Goal: Information Seeking & Learning: Find specific fact

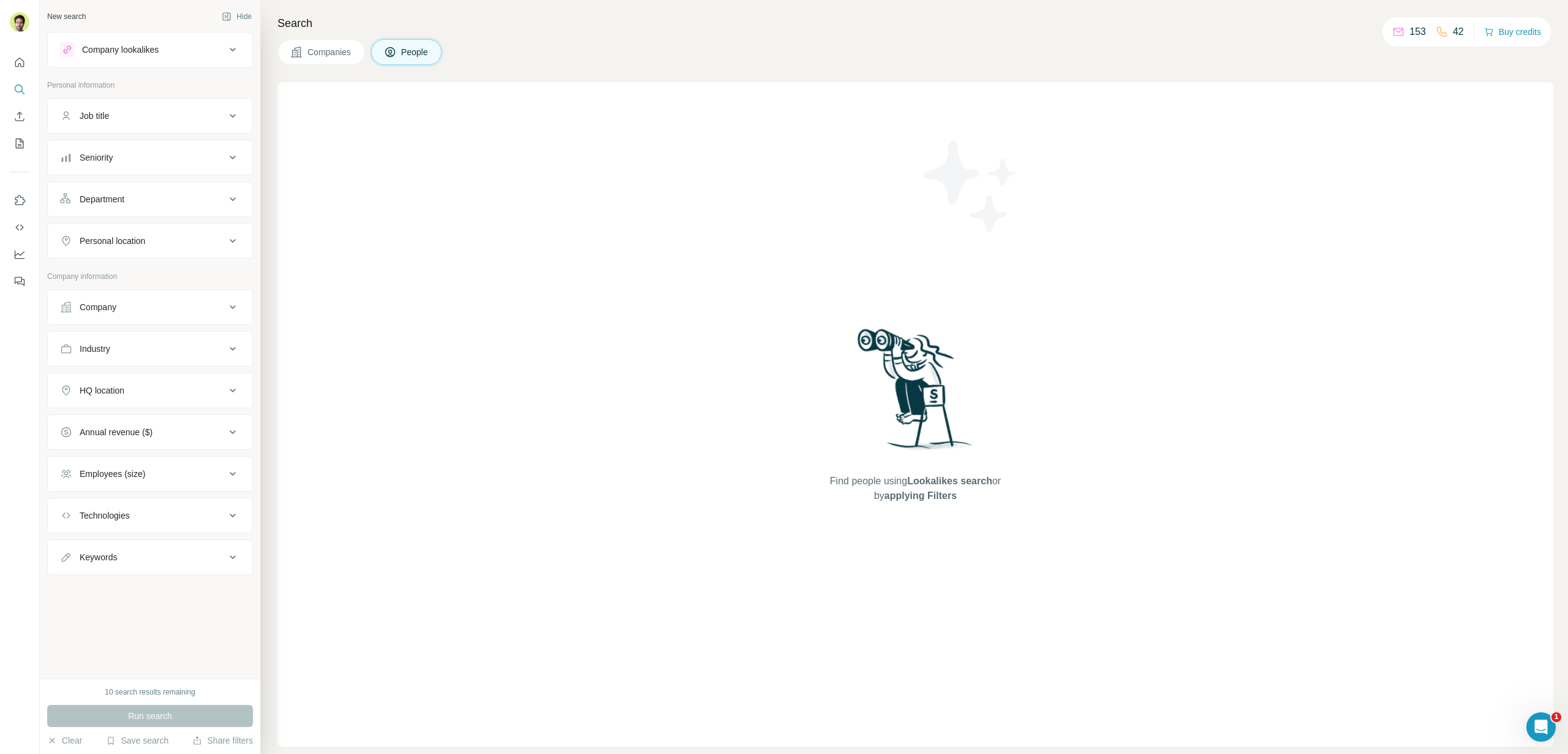
click at [287, 58] on button "Companies" at bounding box center [321, 52] width 88 height 25
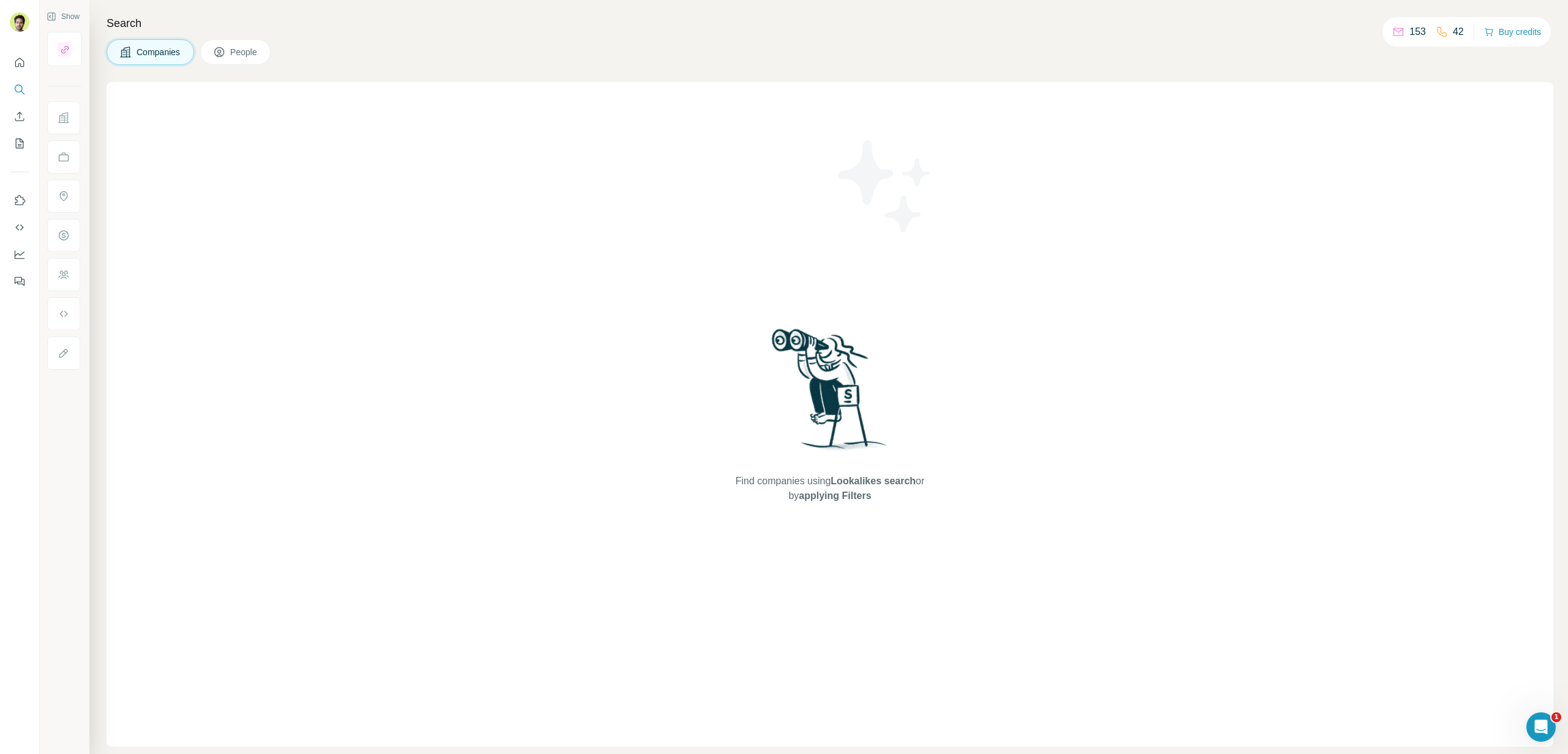
click at [255, 50] on span "People" at bounding box center [245, 52] width 28 height 12
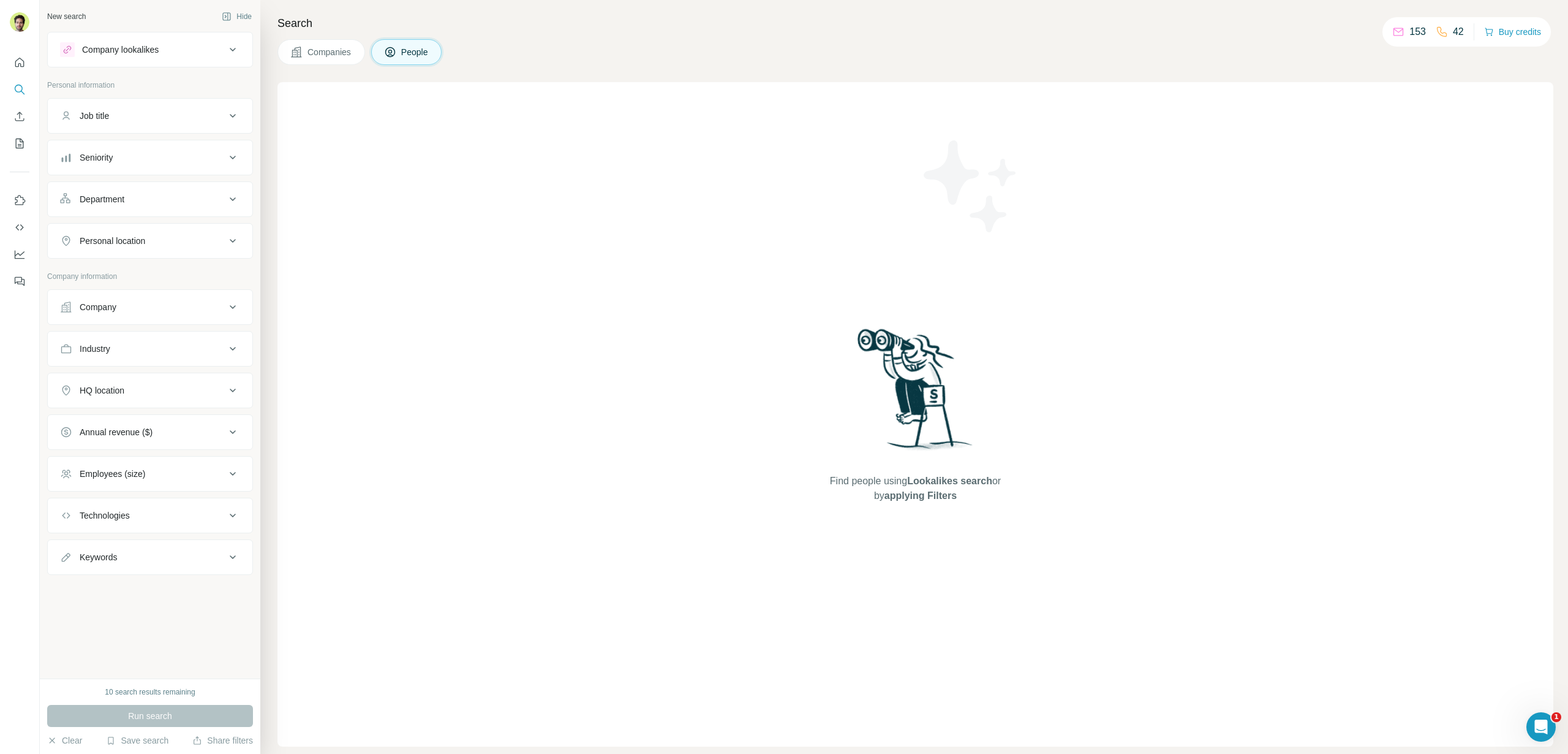
click at [80, 121] on div "Job title" at bounding box center [94, 116] width 29 height 12
click at [103, 151] on input "text" at bounding box center [137, 146] width 155 height 22
type input "*"
type input "**********"
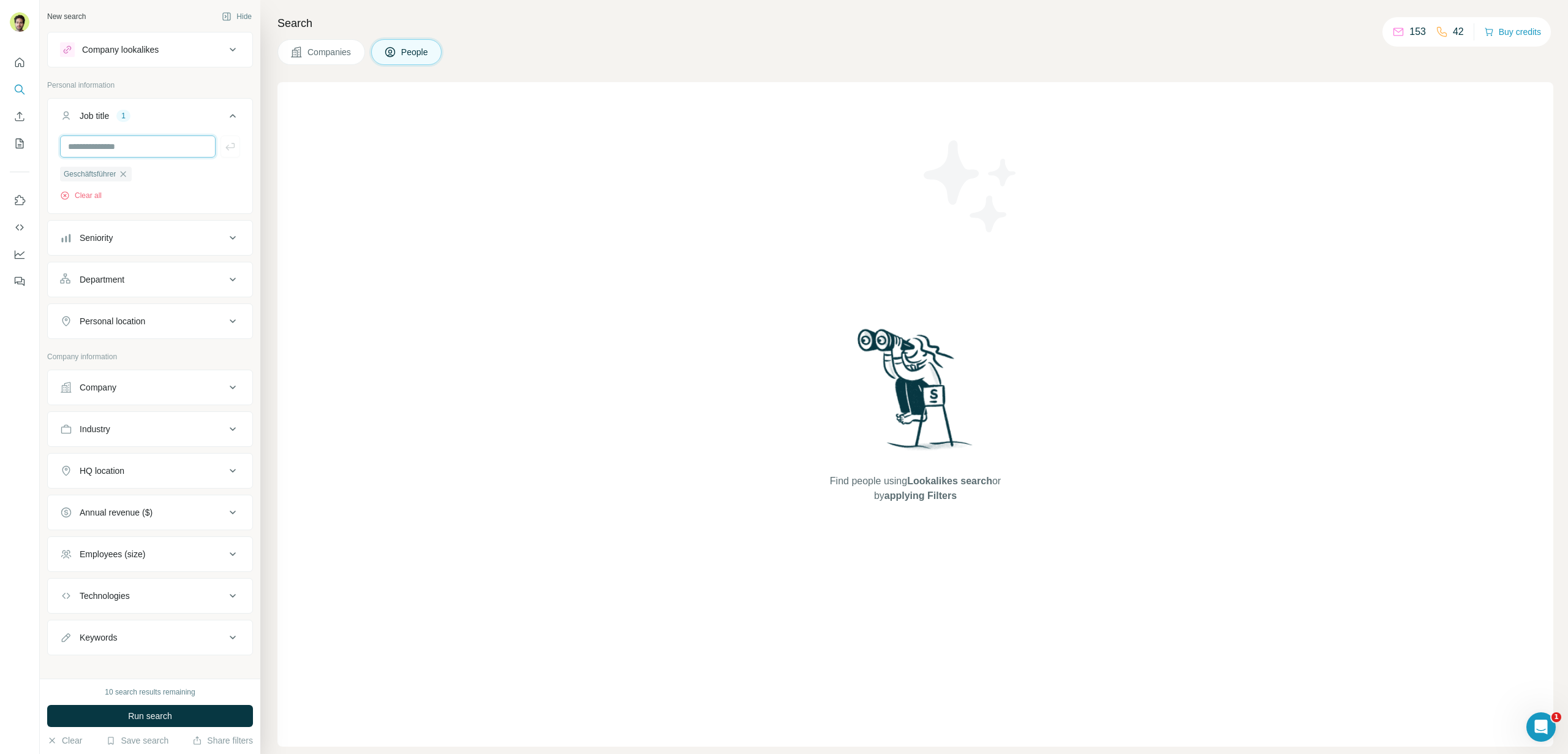
scroll to position [11, 0]
drag, startPoint x: 120, startPoint y: 409, endPoint x: 49, endPoint y: 452, distance: 83.0
click at [149, 438] on ul "Company Industry HQ location Annual revenue ($) Employees (size) Technologies K…" at bounding box center [150, 501] width 206 height 285
click at [49, 452] on button "HQ location" at bounding box center [150, 459] width 204 height 29
click at [97, 454] on div "HQ location" at bounding box center [103, 458] width 45 height 12
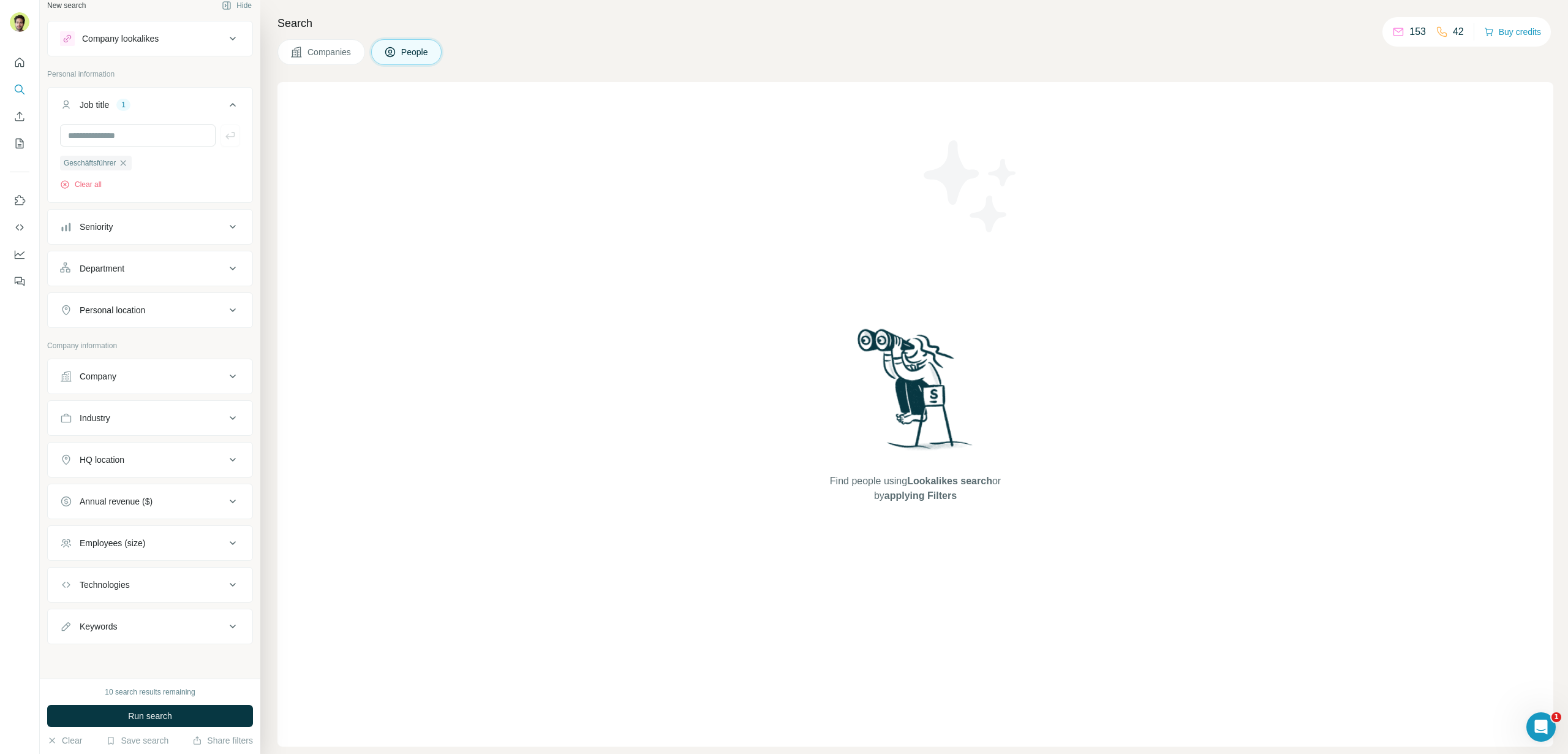
click at [85, 452] on button "HQ location" at bounding box center [150, 459] width 204 height 29
click at [129, 480] on input "text" at bounding box center [150, 489] width 180 height 22
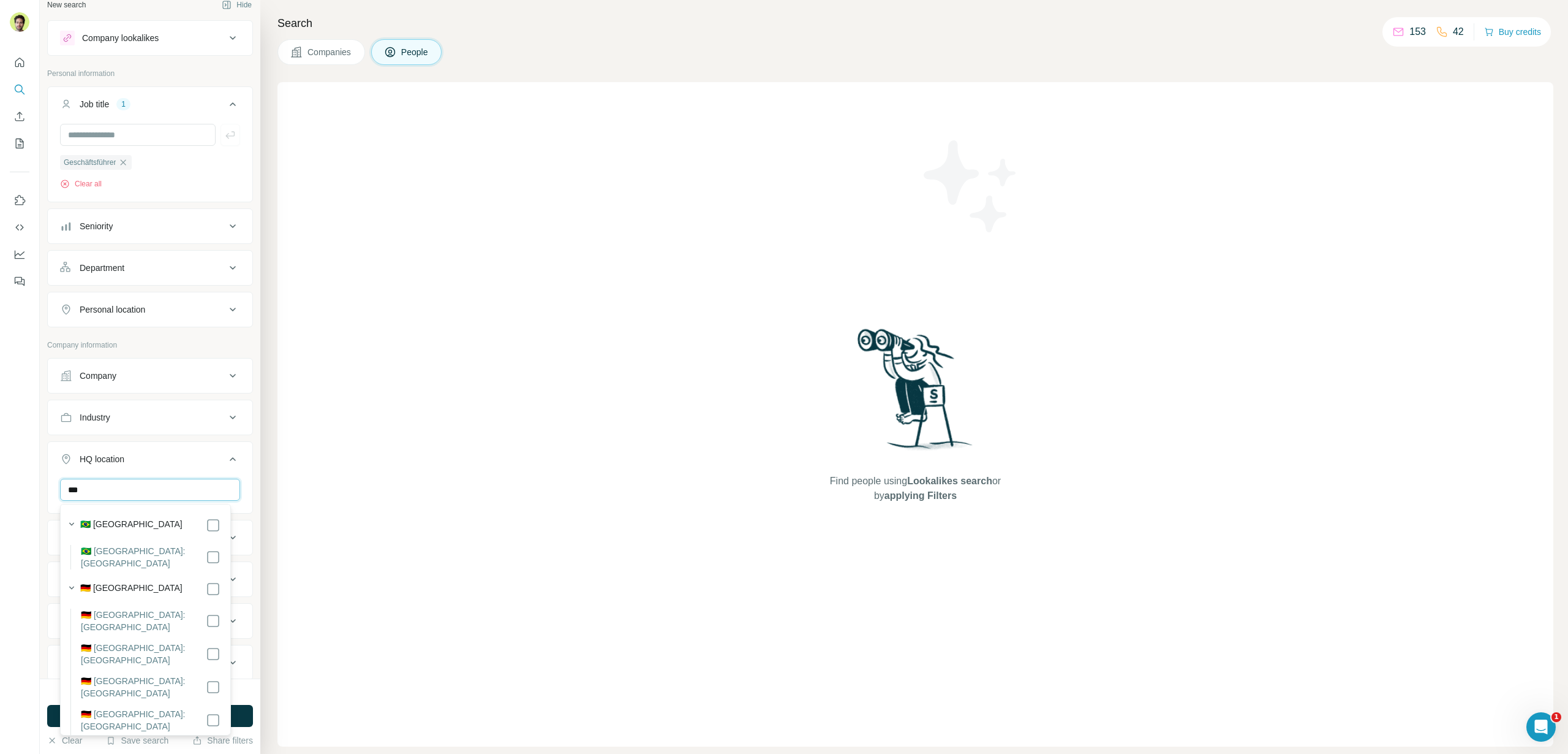
type input "***"
click at [162, 341] on p "Company information" at bounding box center [150, 345] width 206 height 11
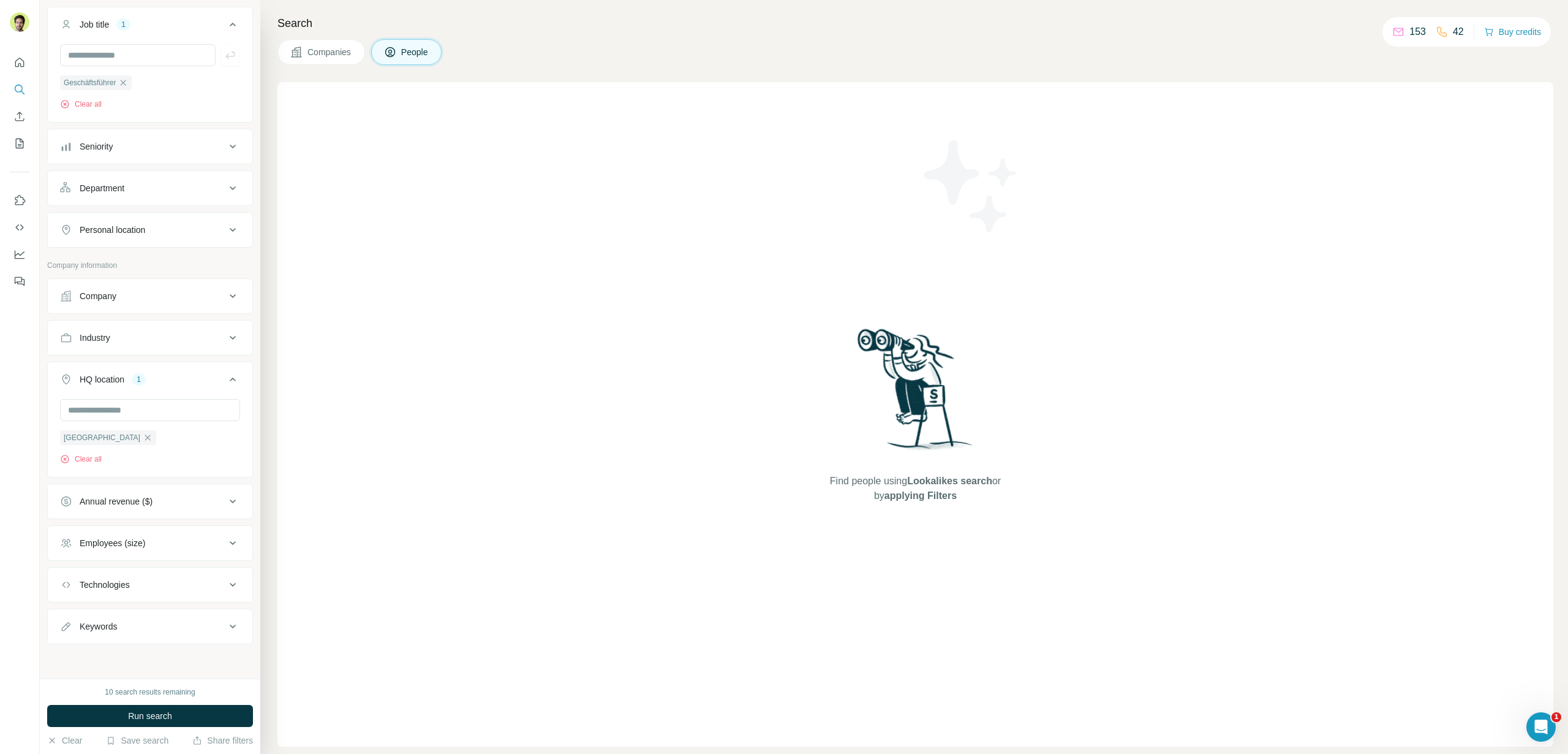
scroll to position [72, 0]
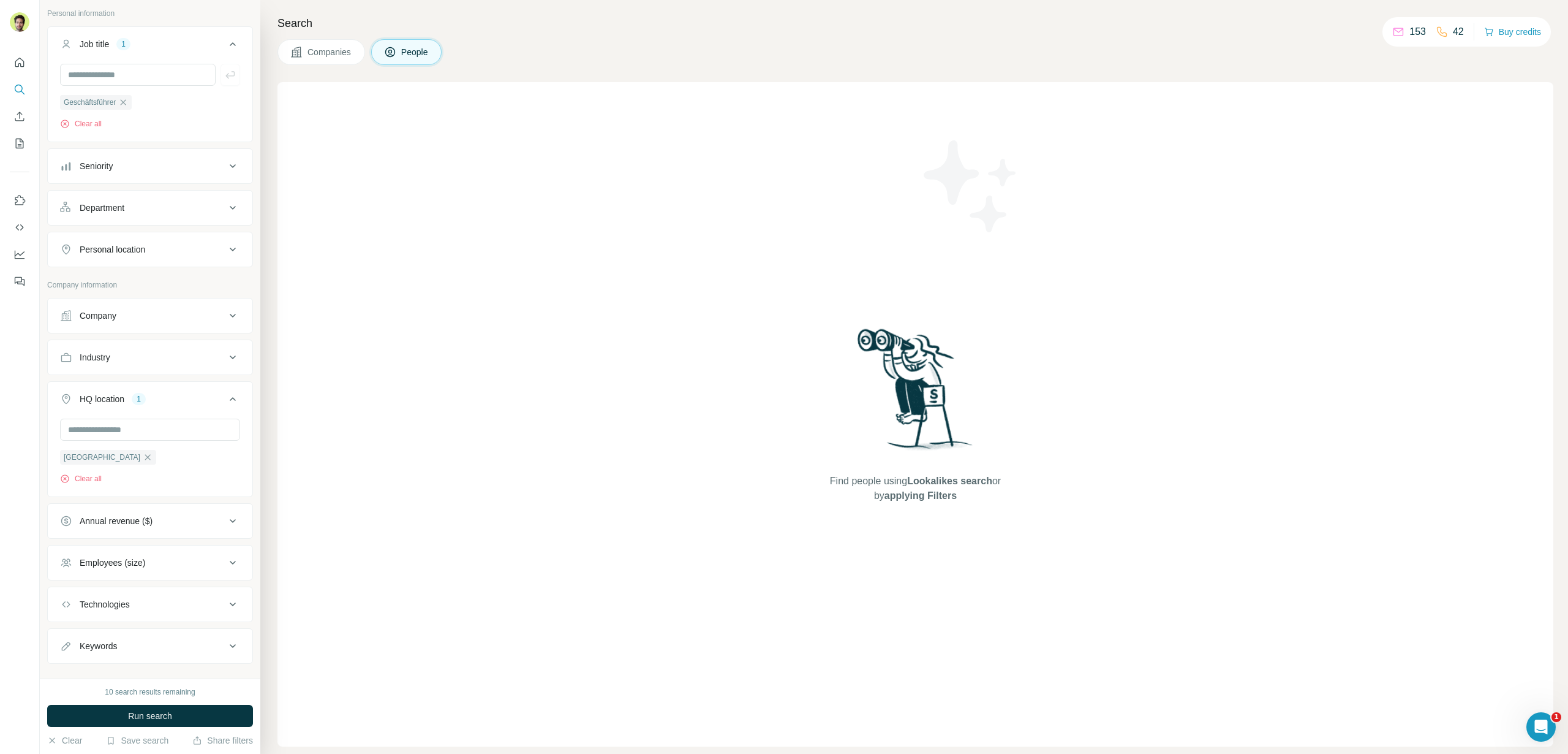
click at [139, 574] on button "Employees (size)" at bounding box center [150, 562] width 204 height 29
click at [96, 631] on span "11-50" at bounding box center [88, 634] width 27 height 12
click at [122, 571] on button "Employees (size) 1" at bounding box center [150, 565] width 204 height 34
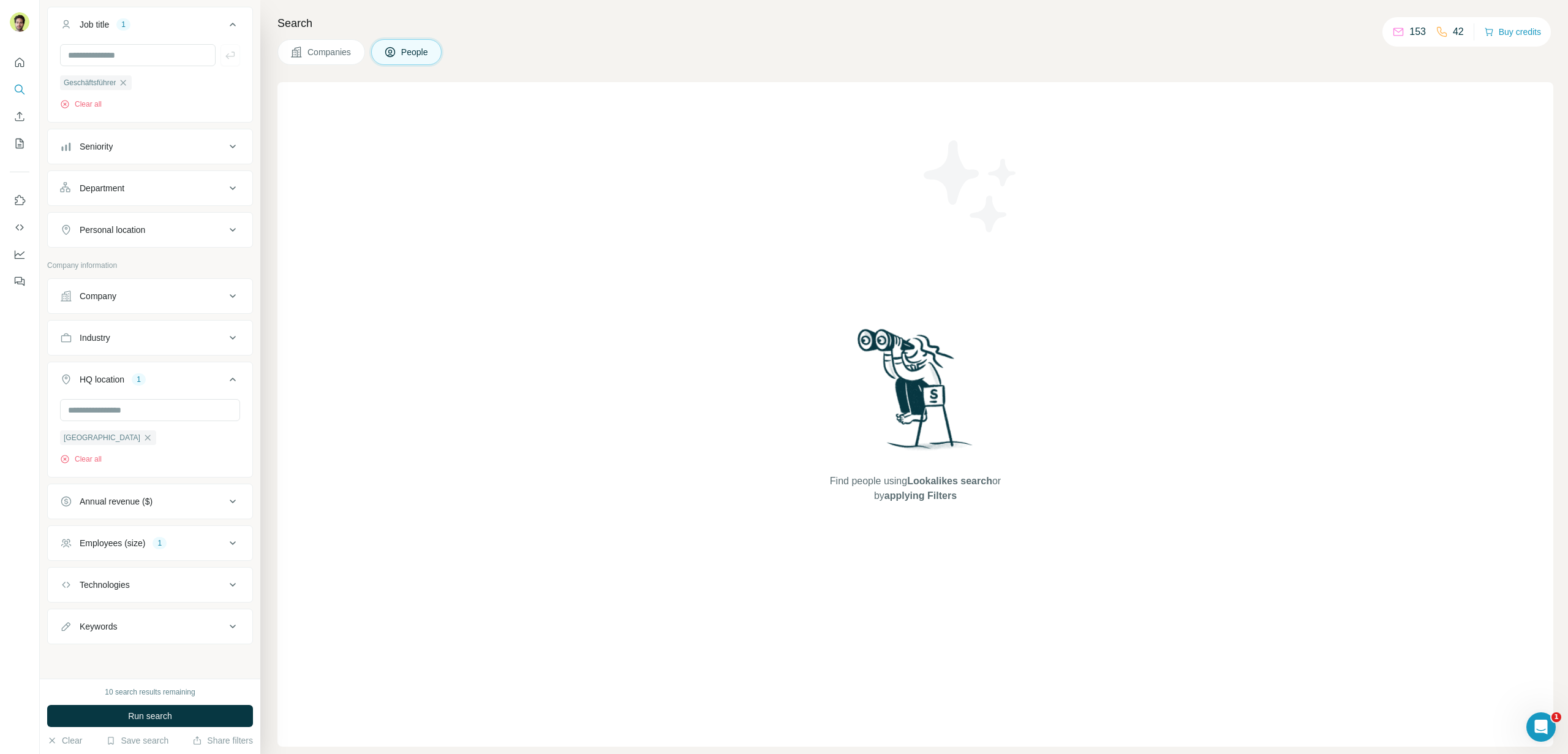
scroll to position [87, 0]
click at [159, 342] on div "Industry" at bounding box center [143, 342] width 166 height 12
click at [118, 371] on input at bounding box center [143, 373] width 152 height 13
type input "*"
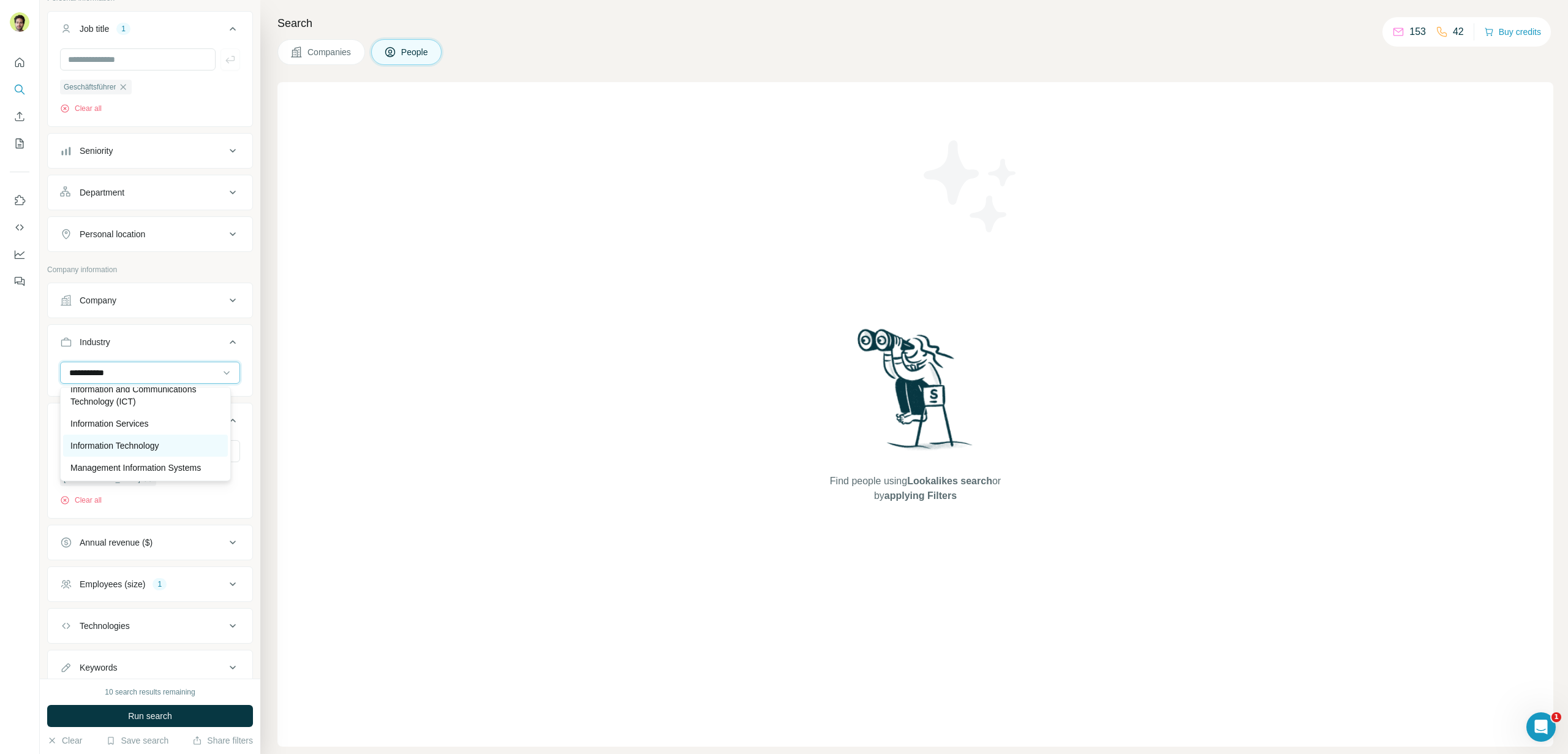
type input "**********"
click at [174, 446] on div "Information Technology" at bounding box center [145, 445] width 150 height 12
click at [151, 378] on input at bounding box center [143, 373] width 152 height 13
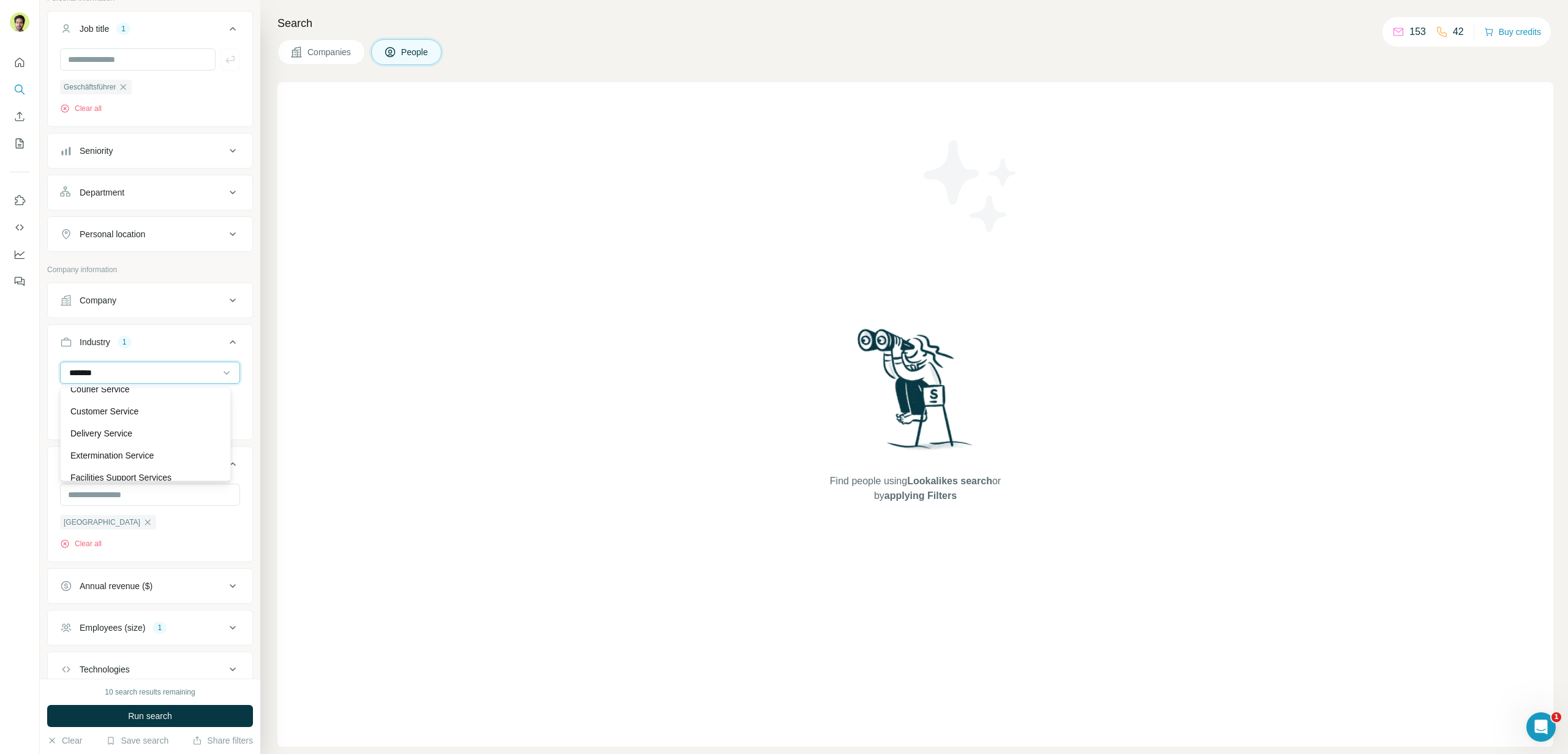
type input "********"
click at [41, 433] on div "New search Hide Company lookalikes Personal information Job title 1 Geschäftsfü…" at bounding box center [150, 339] width 220 height 678
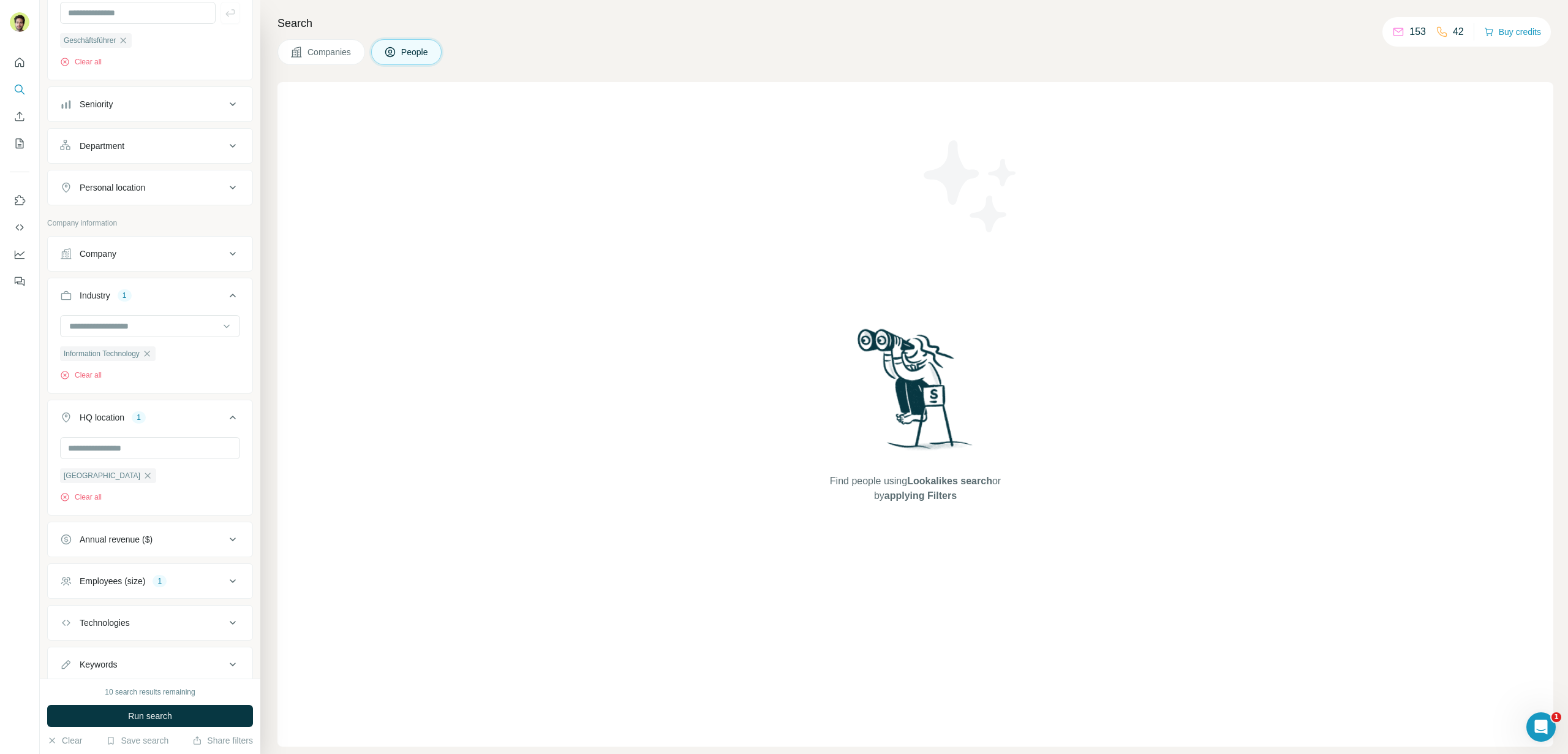
scroll to position [173, 0]
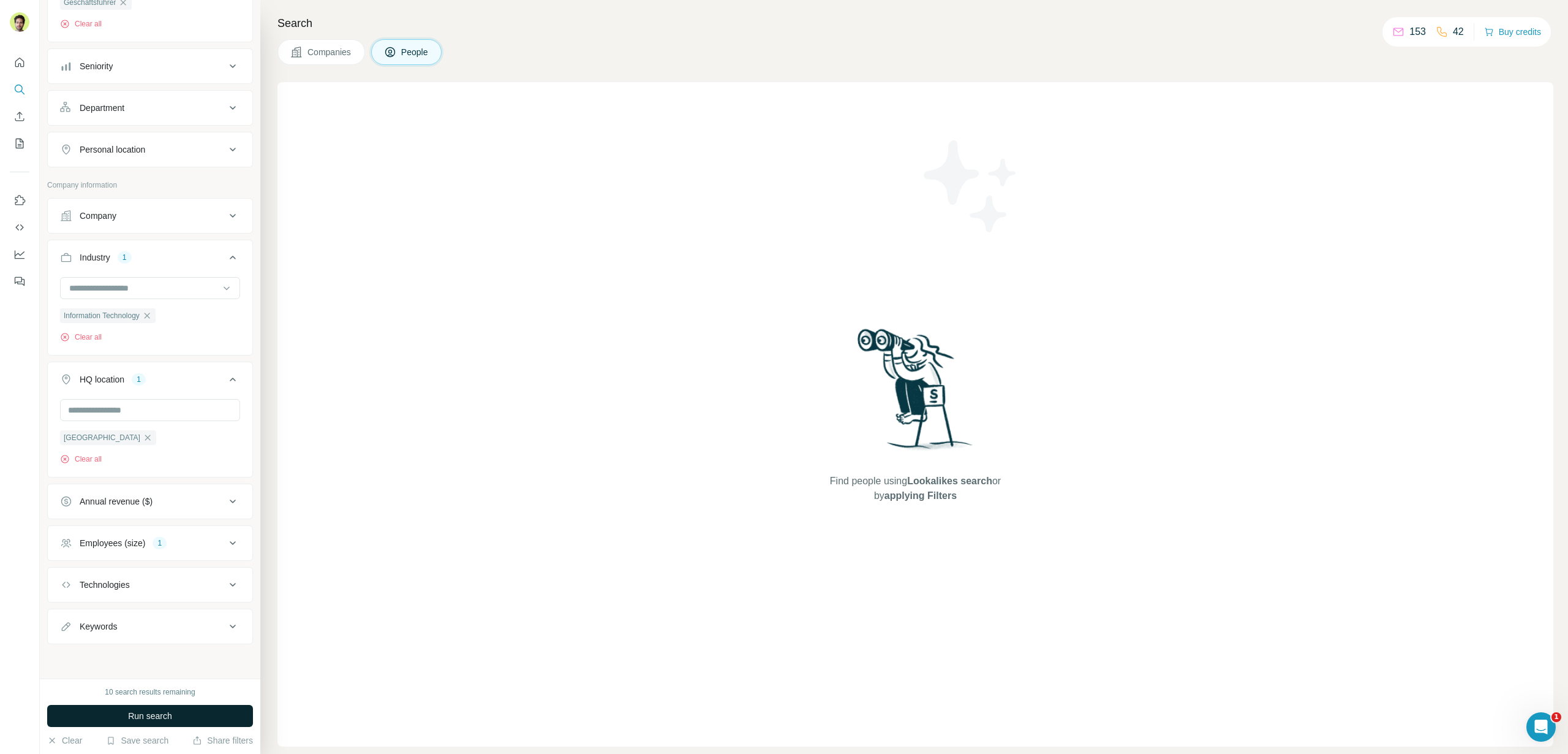
click at [147, 714] on span "Run search" at bounding box center [150, 715] width 44 height 12
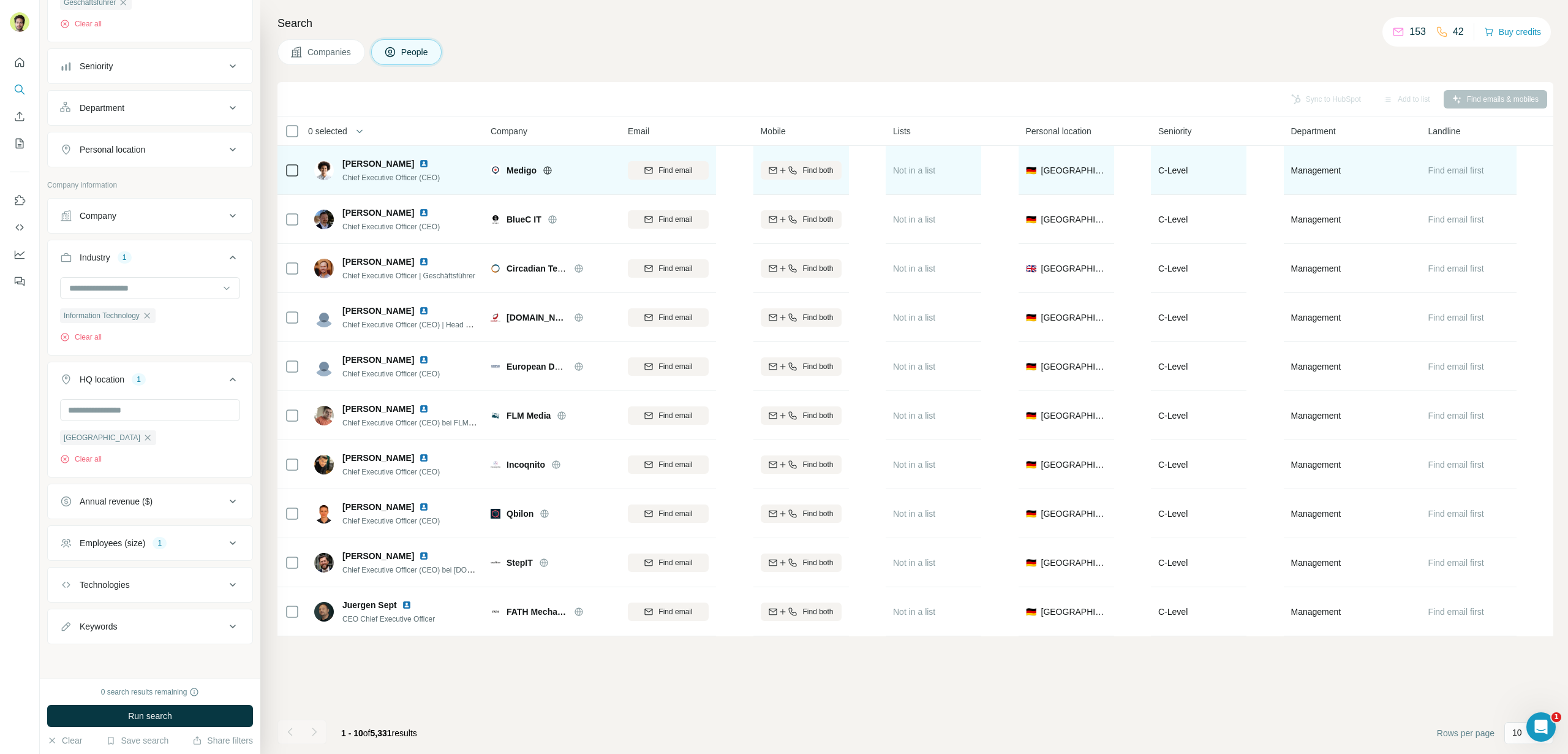
click at [547, 168] on icon at bounding box center [548, 170] width 9 height 9
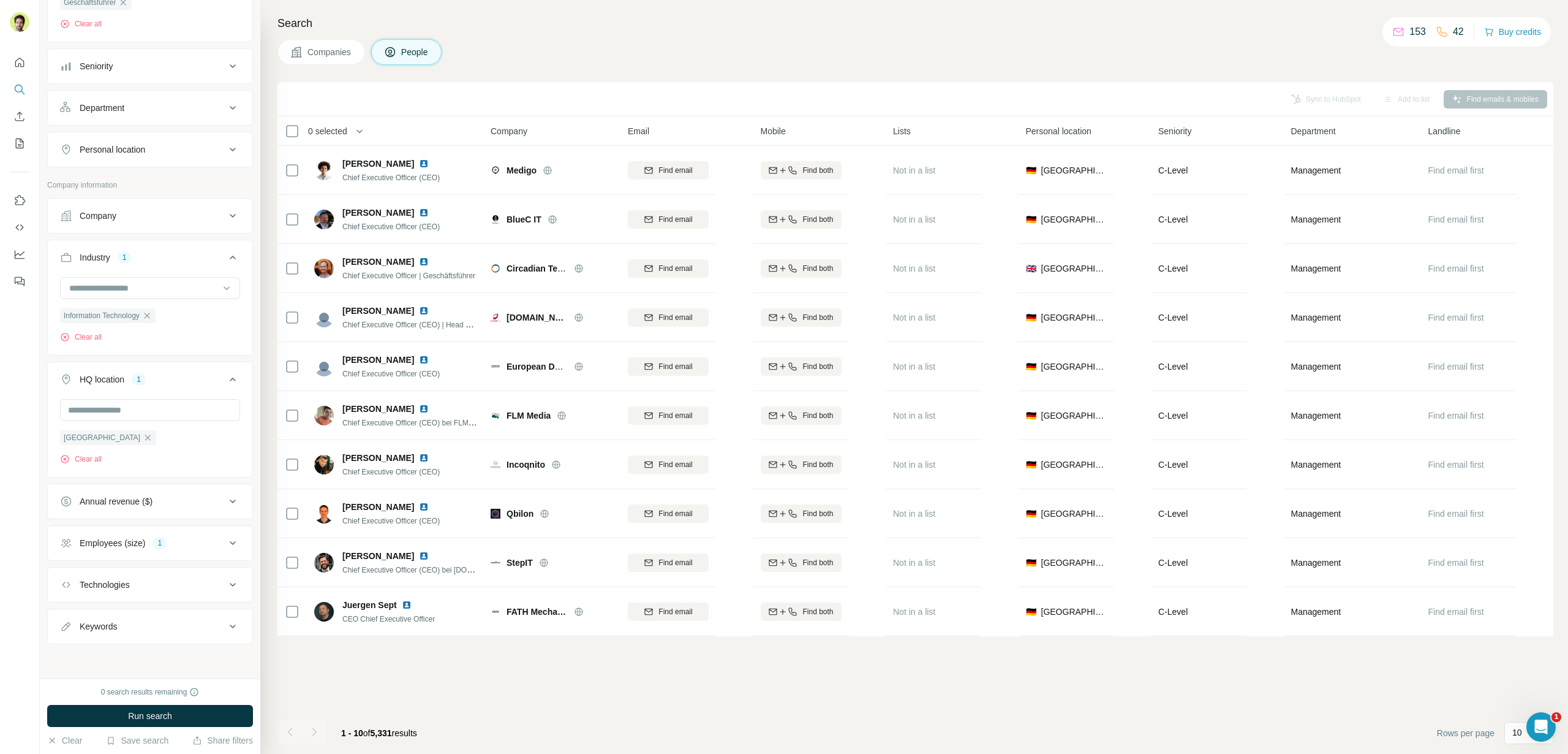
scroll to position [163, 0]
click at [161, 150] on button "Personal location" at bounding box center [150, 157] width 204 height 29
click at [147, 192] on input "text" at bounding box center [150, 188] width 180 height 22
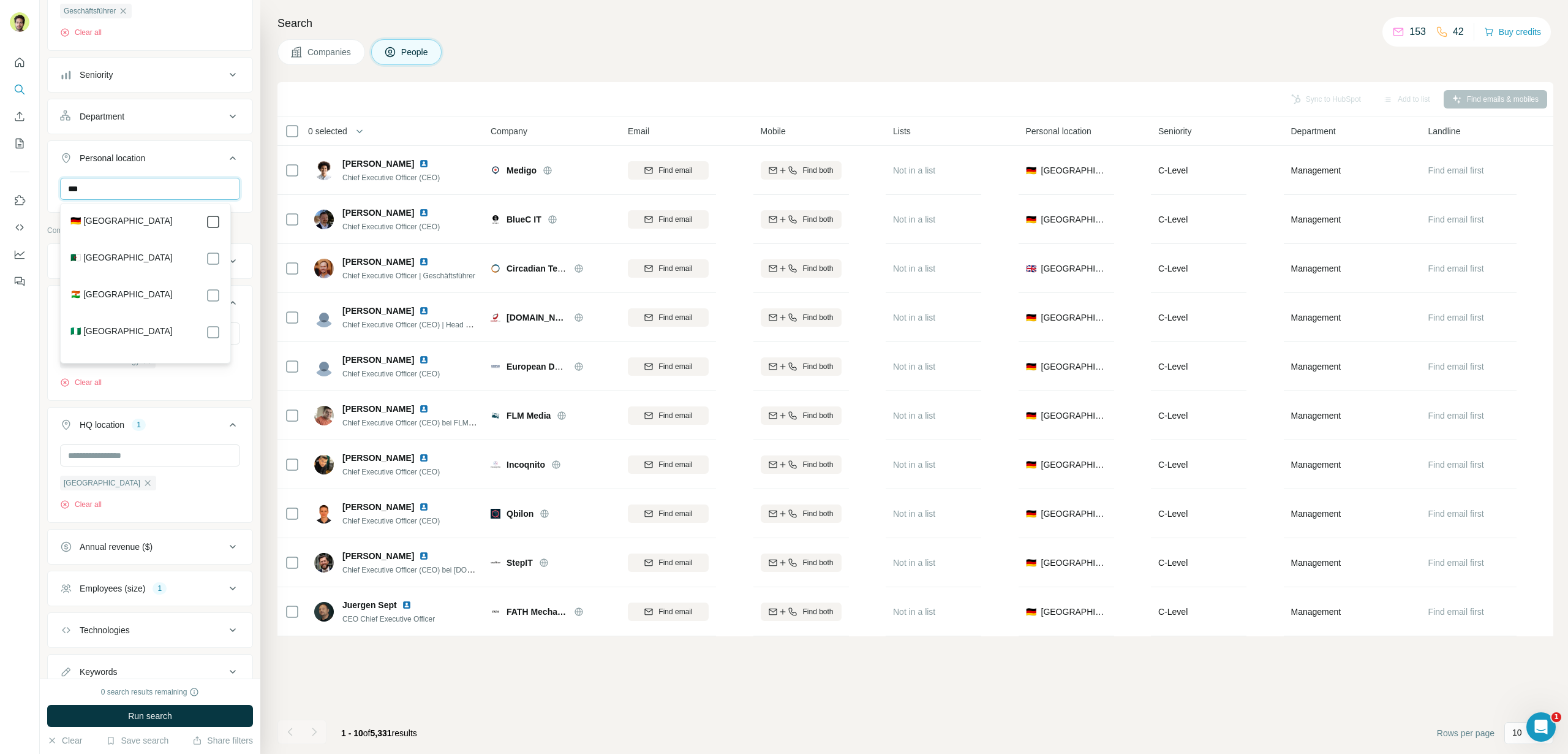
type input "***"
click at [150, 708] on button "Run search" at bounding box center [150, 714] width 206 height 22
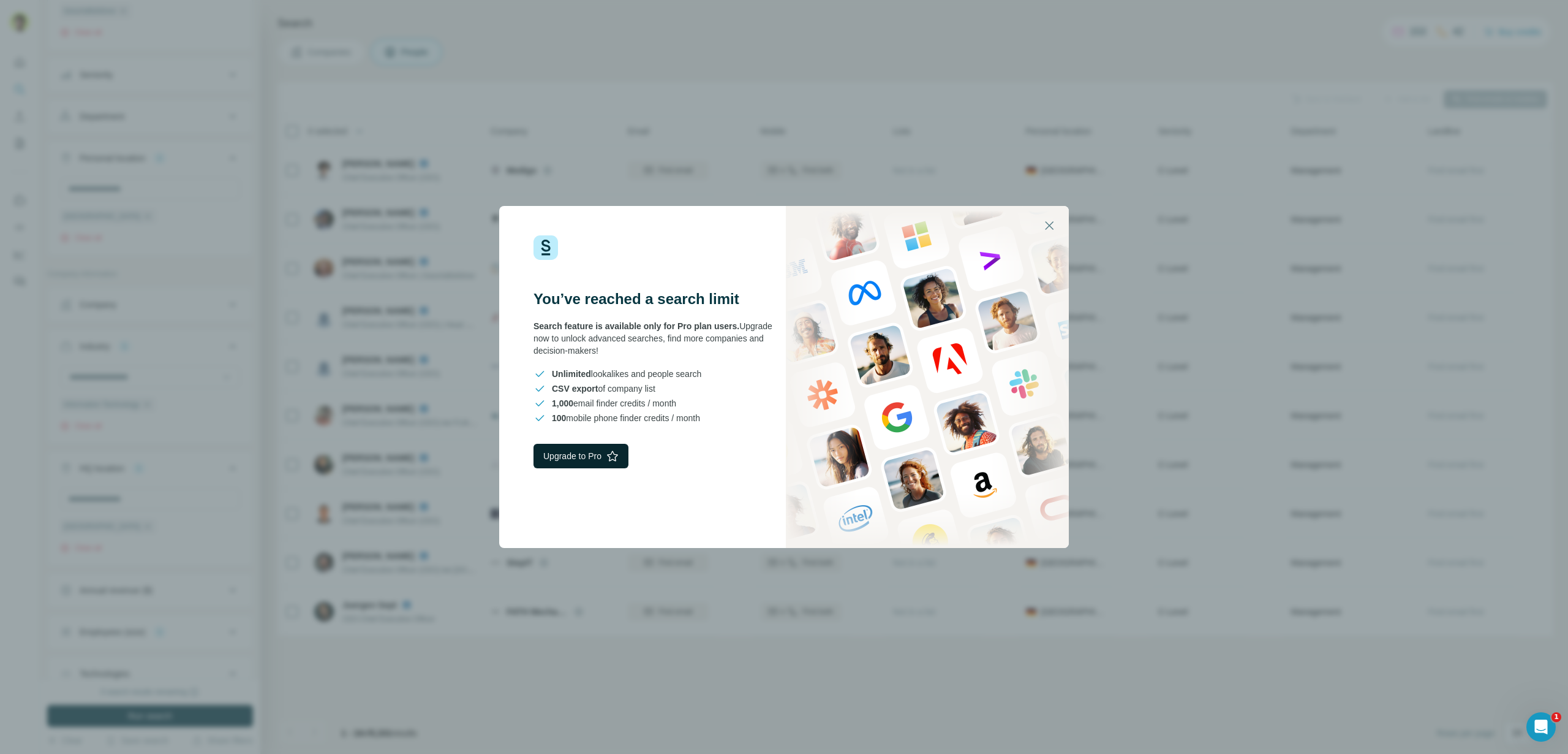
click at [598, 452] on button "Upgrade to Pro" at bounding box center [581, 456] width 95 height 24
click at [429, 69] on div "You’ve reached a search limit Search feature is available only for Pro plan use…" at bounding box center [784, 377] width 1568 height 754
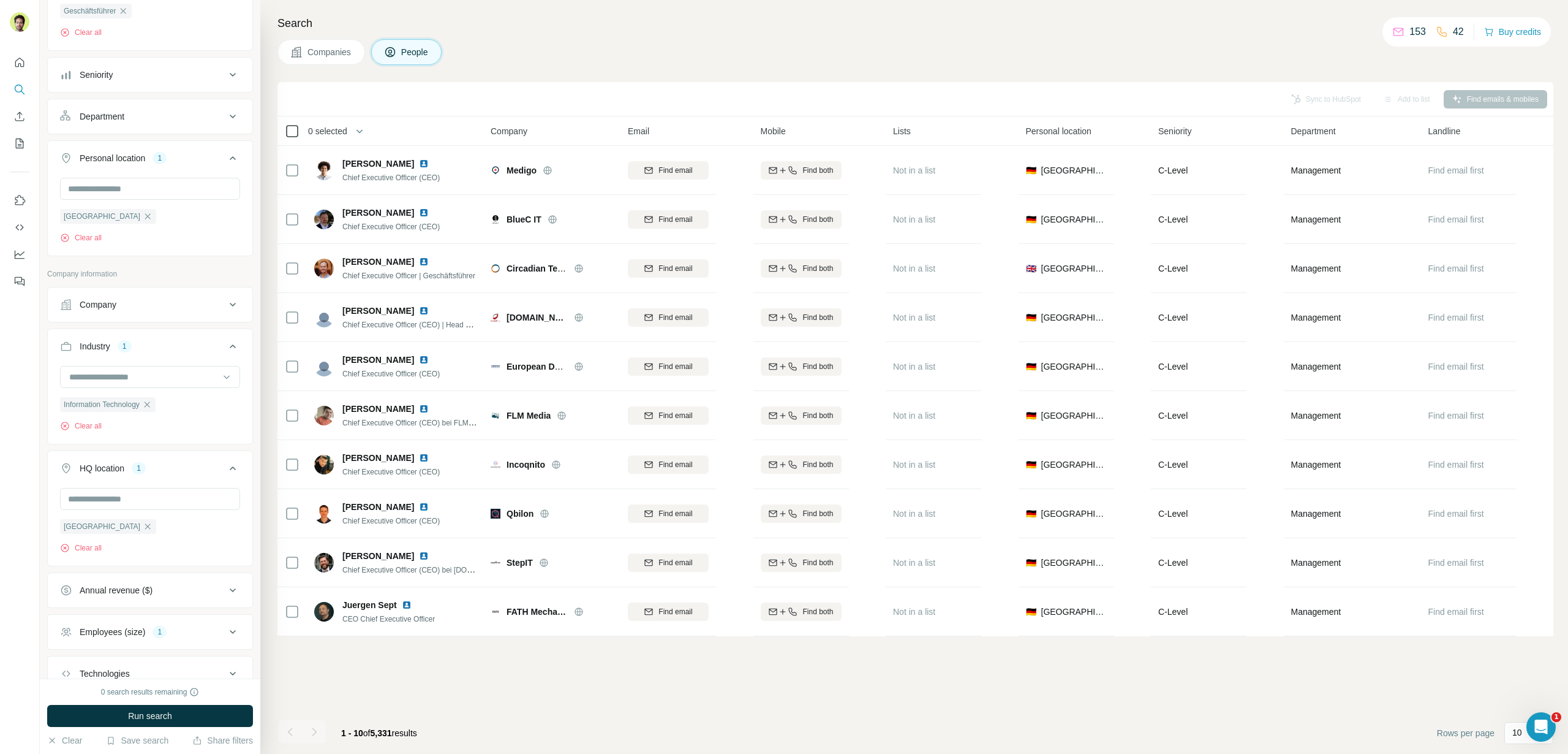
click at [293, 123] on icon at bounding box center [293, 131] width 15 height 15
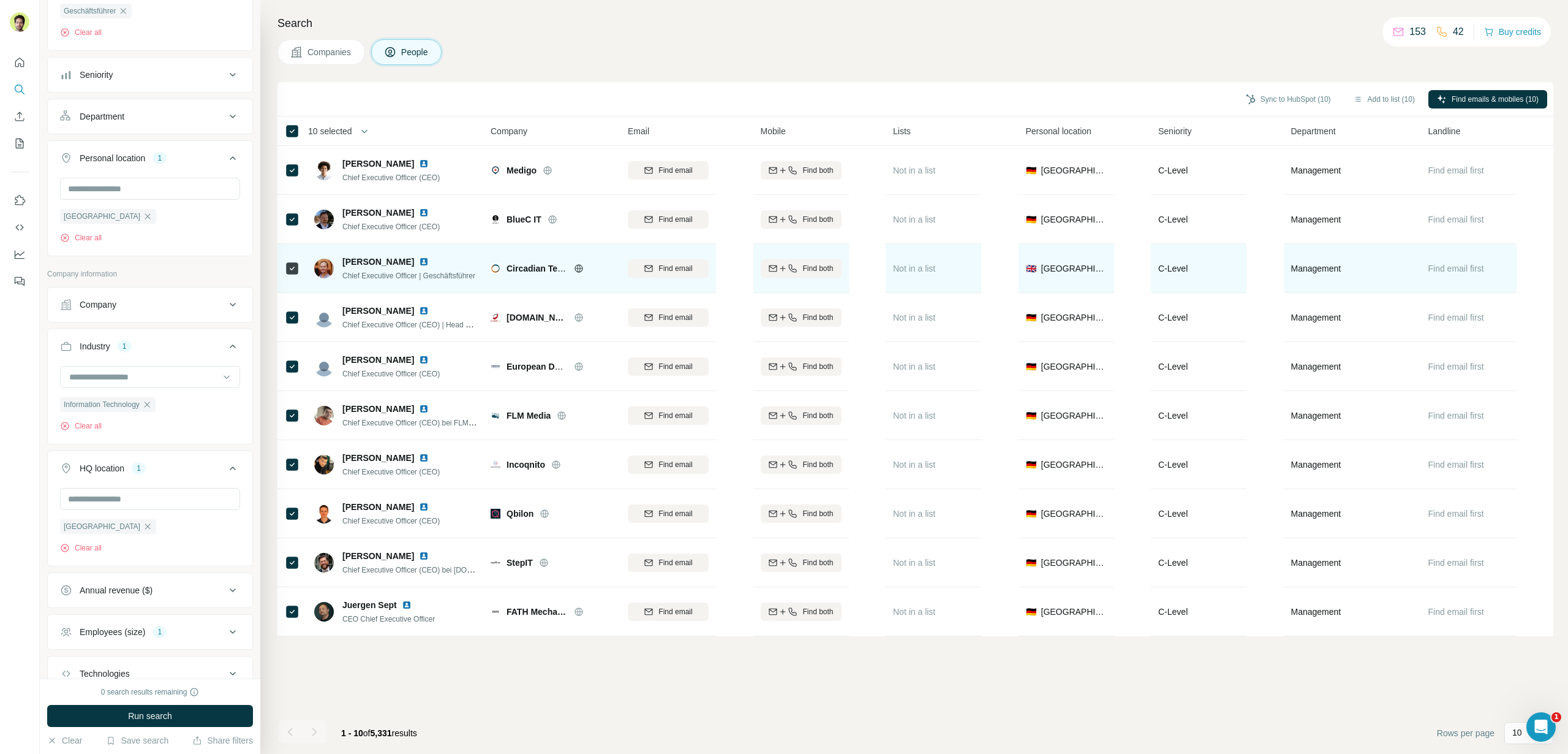
click at [580, 265] on icon at bounding box center [579, 268] width 9 height 9
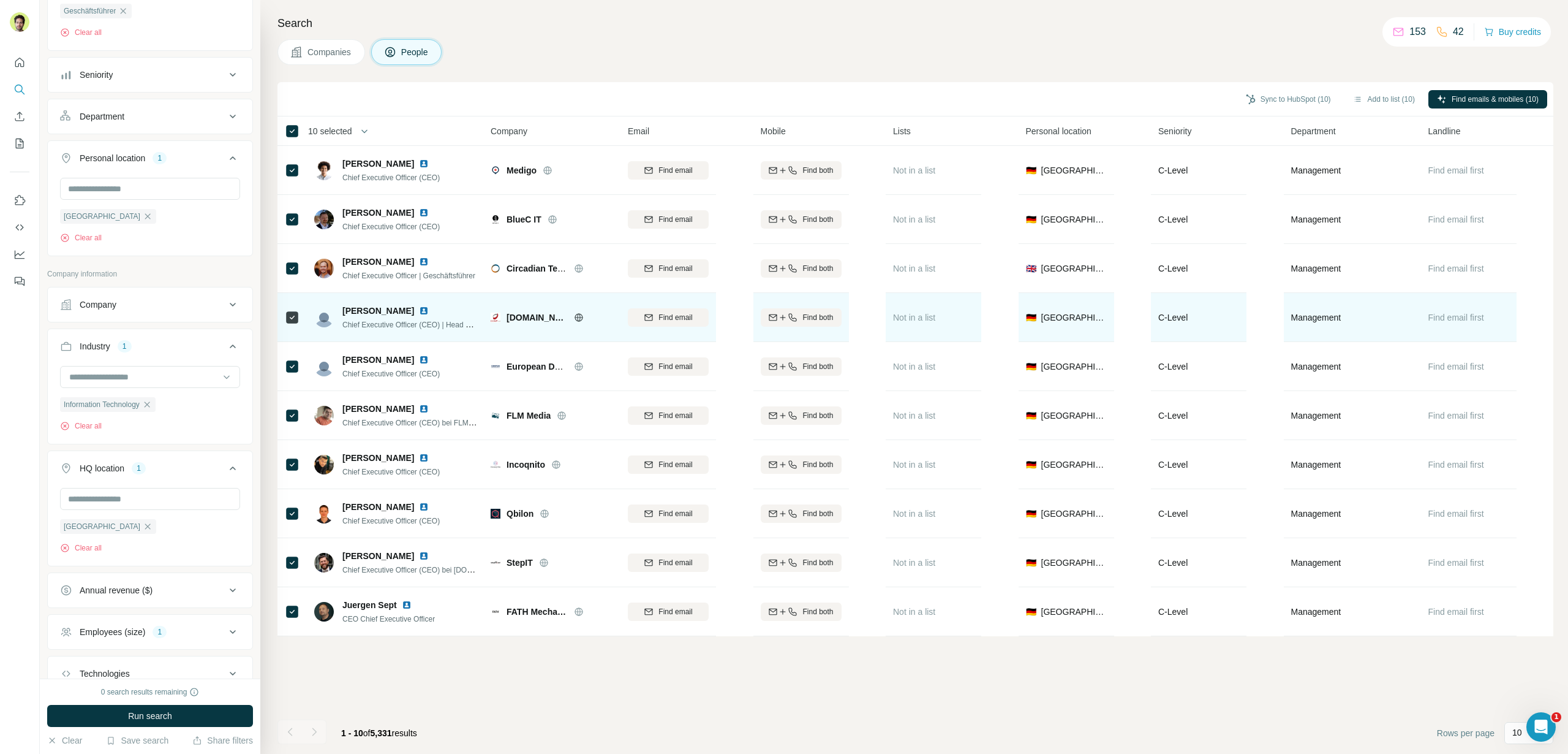
click at [574, 318] on icon at bounding box center [579, 317] width 9 height 9
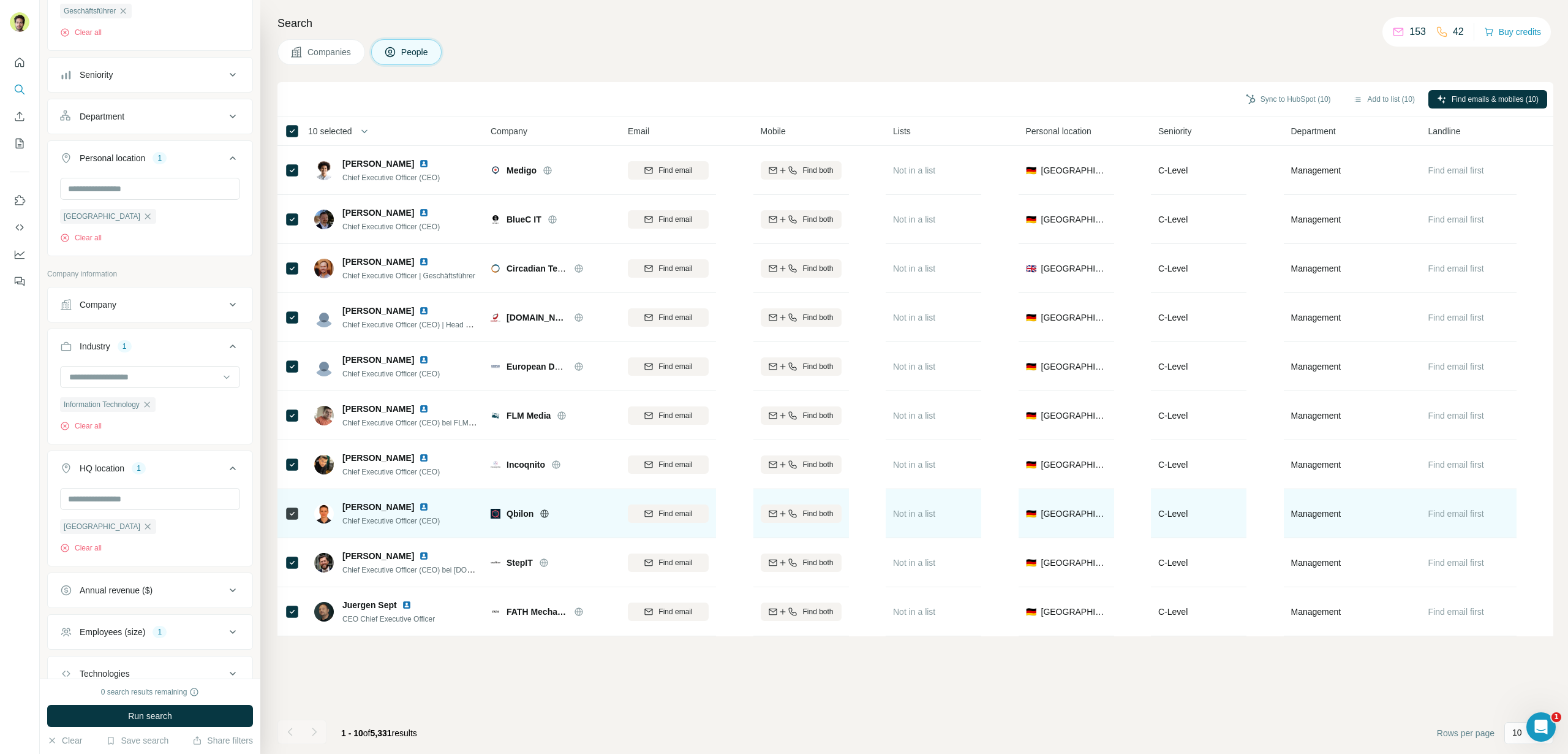
click at [550, 508] on div at bounding box center [559, 513] width 40 height 9
click at [544, 511] on icon at bounding box center [544, 513] width 9 height 9
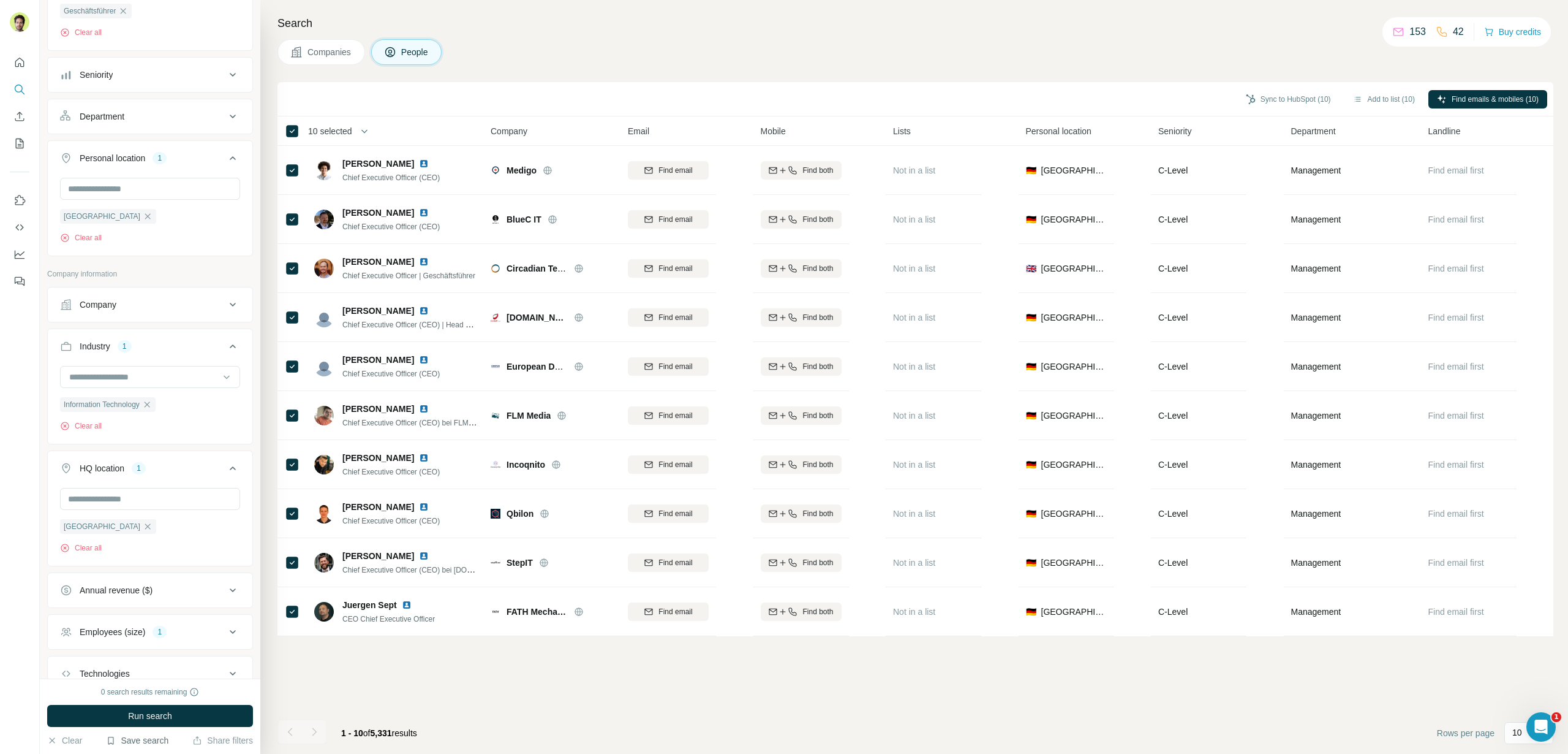
click at [136, 738] on button "Save search" at bounding box center [137, 740] width 62 height 12
click at [162, 699] on div "Save search" at bounding box center [171, 694] width 129 height 24
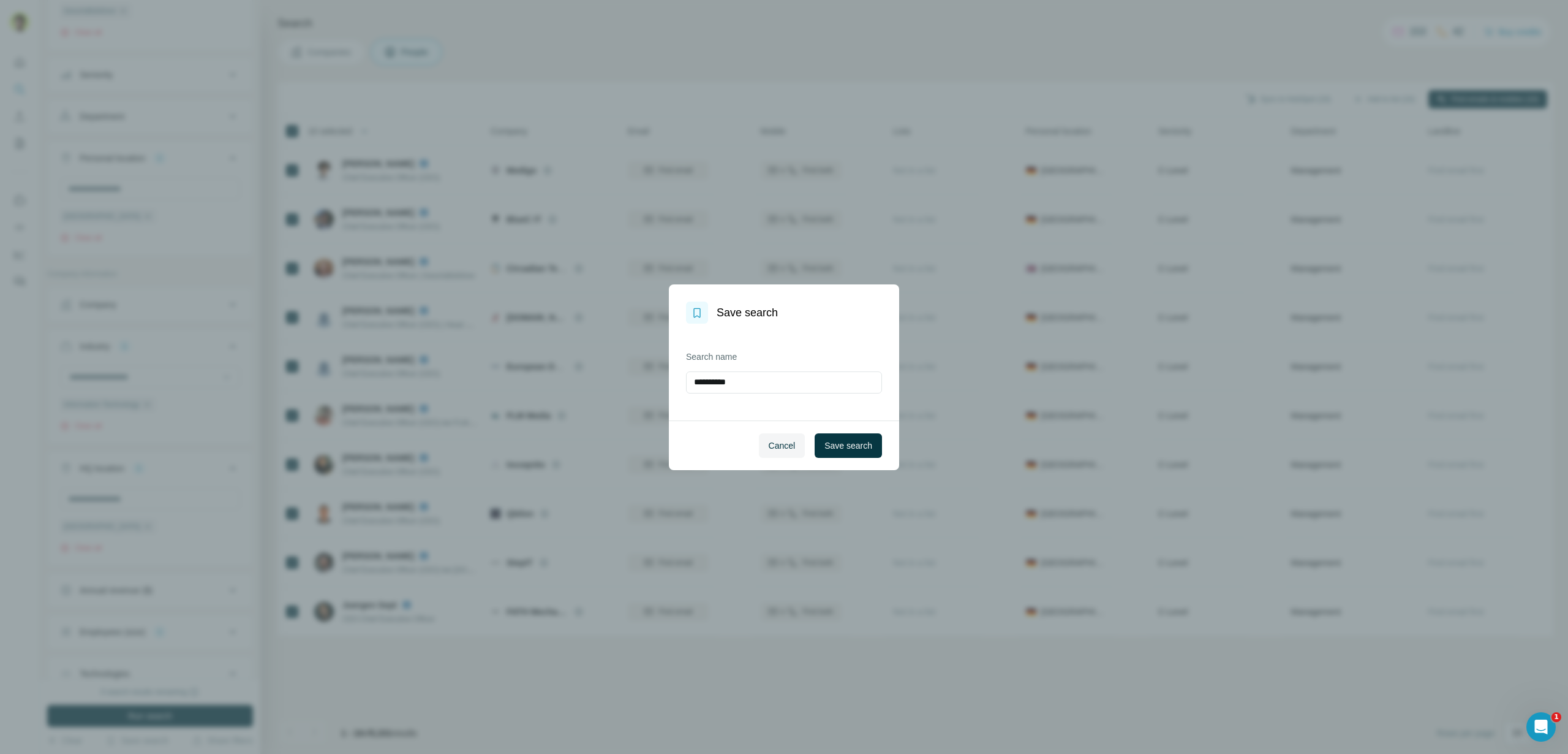
click at [729, 368] on div "**********" at bounding box center [784, 372] width 196 height 43
click at [733, 380] on input "**********" at bounding box center [784, 381] width 196 height 22
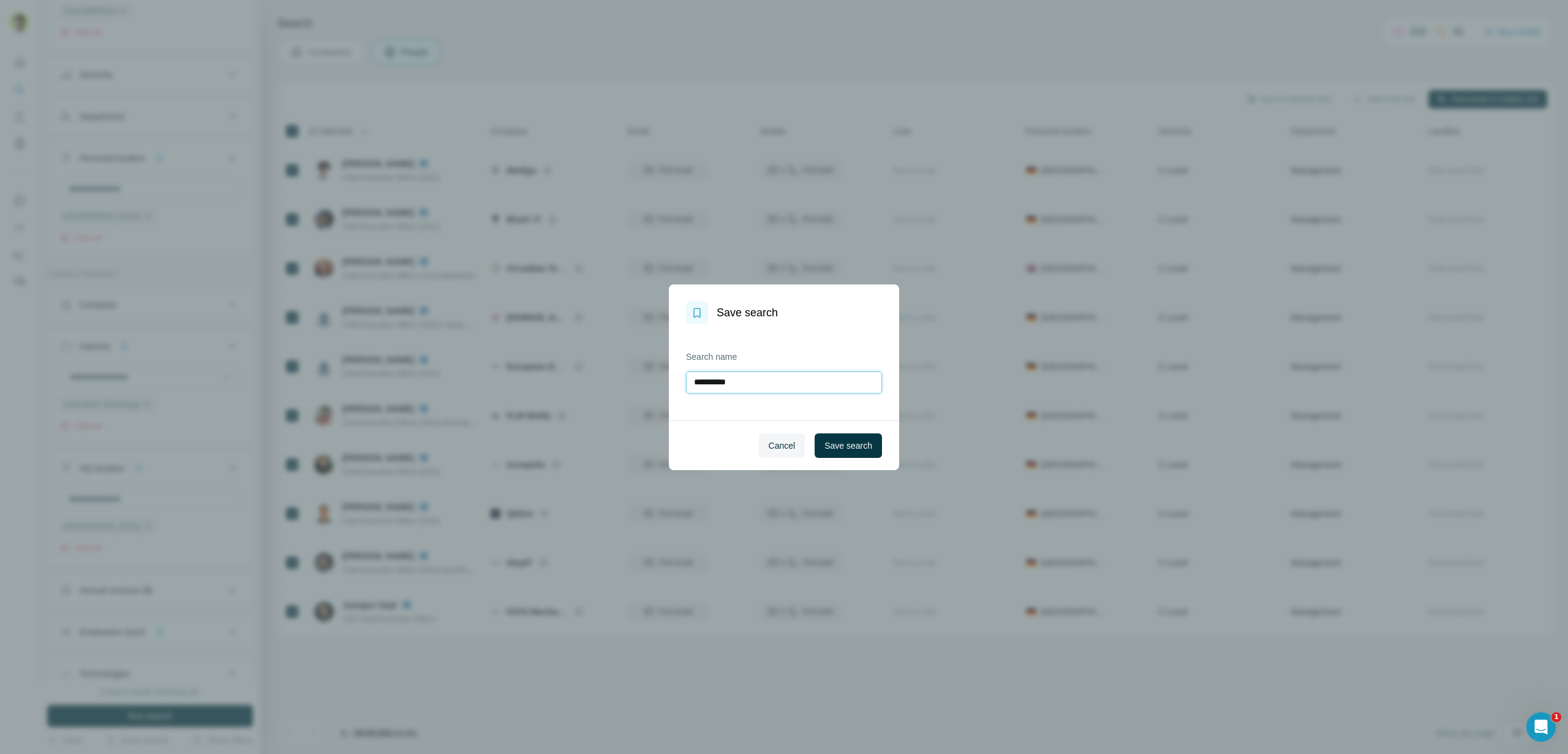
click at [733, 380] on input "**********" at bounding box center [784, 381] width 196 height 22
type input "**********"
click at [845, 442] on span "Save search" at bounding box center [848, 445] width 48 height 12
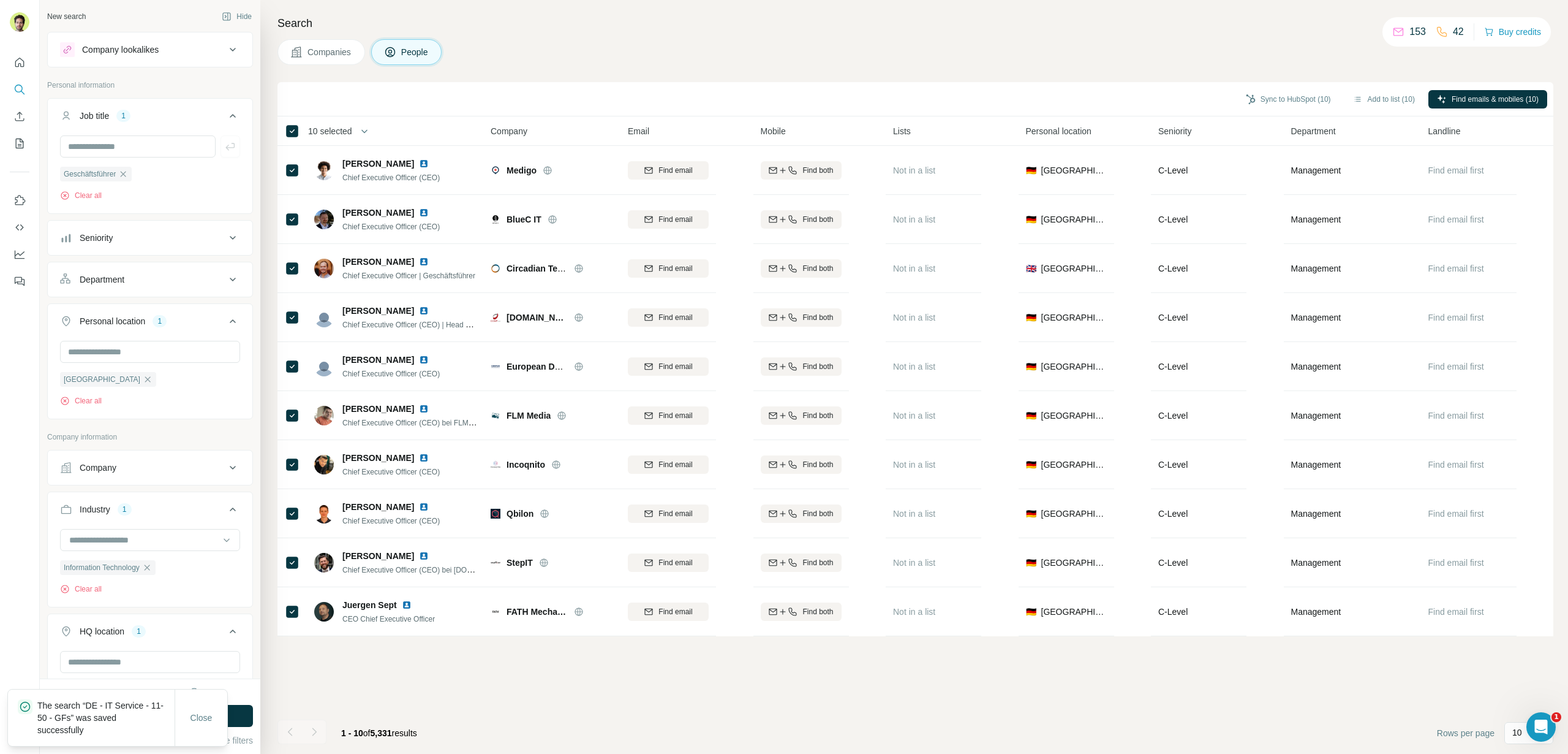
scroll to position [254, 0]
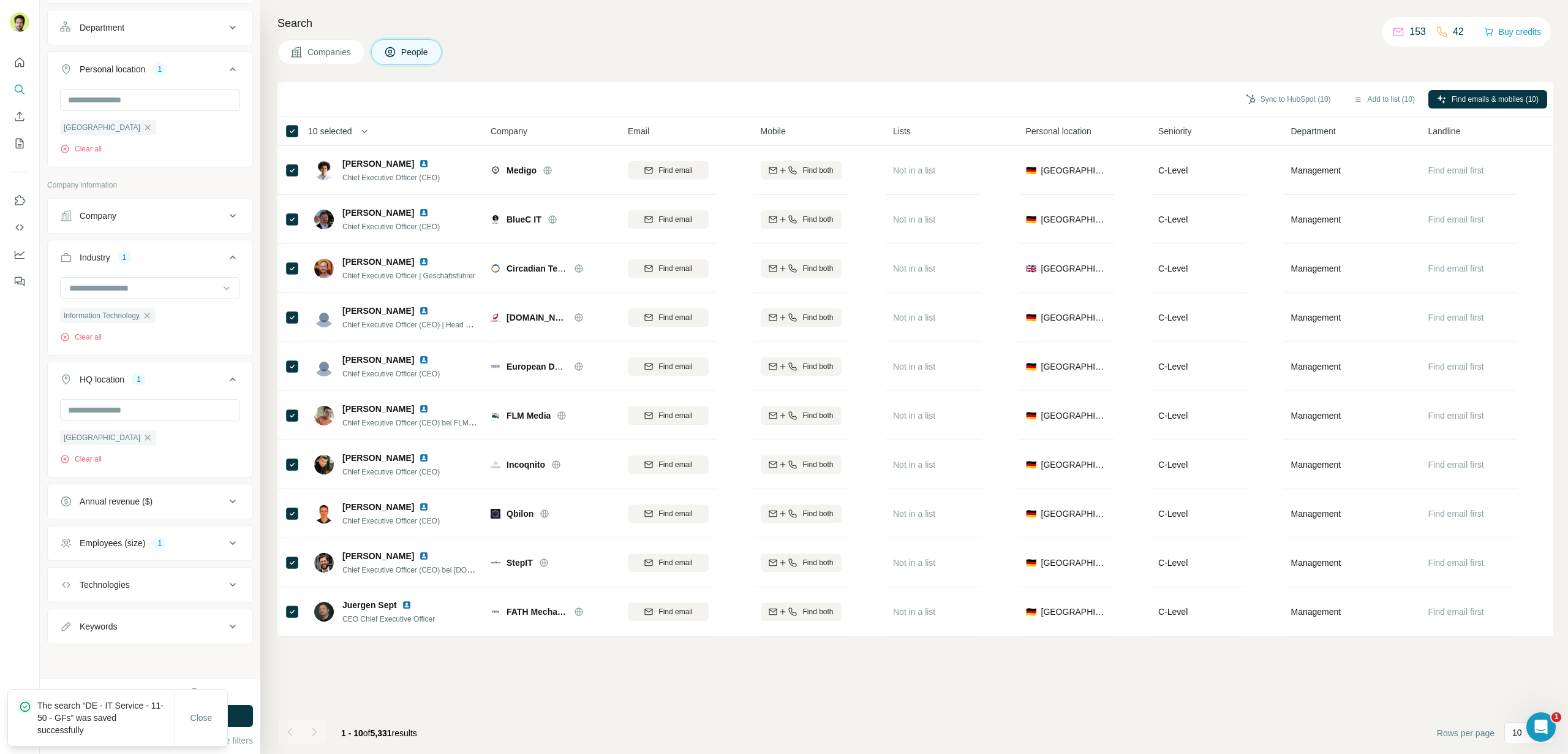
click at [122, 536] on button "Employees (size) 1" at bounding box center [150, 542] width 204 height 29
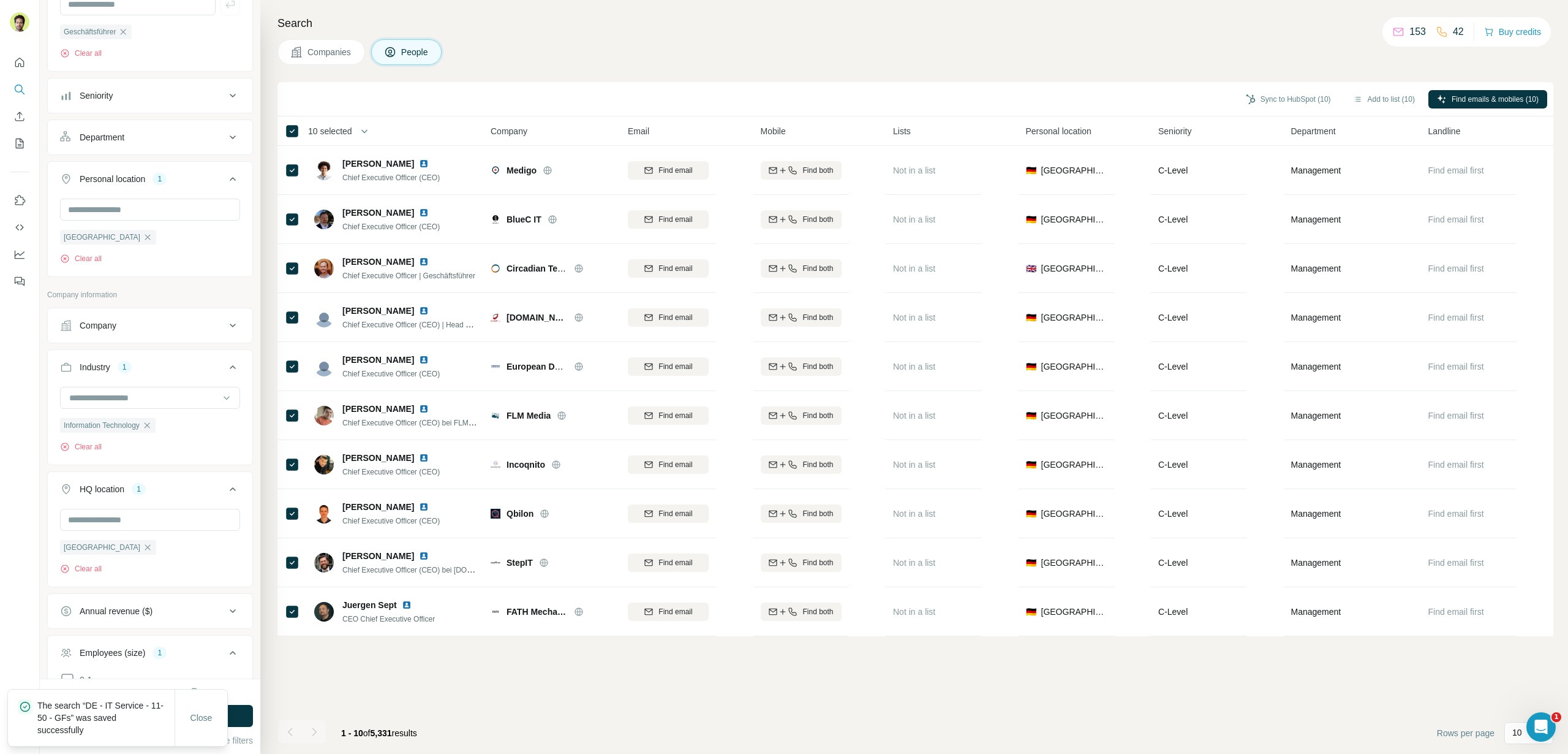
scroll to position [0, 0]
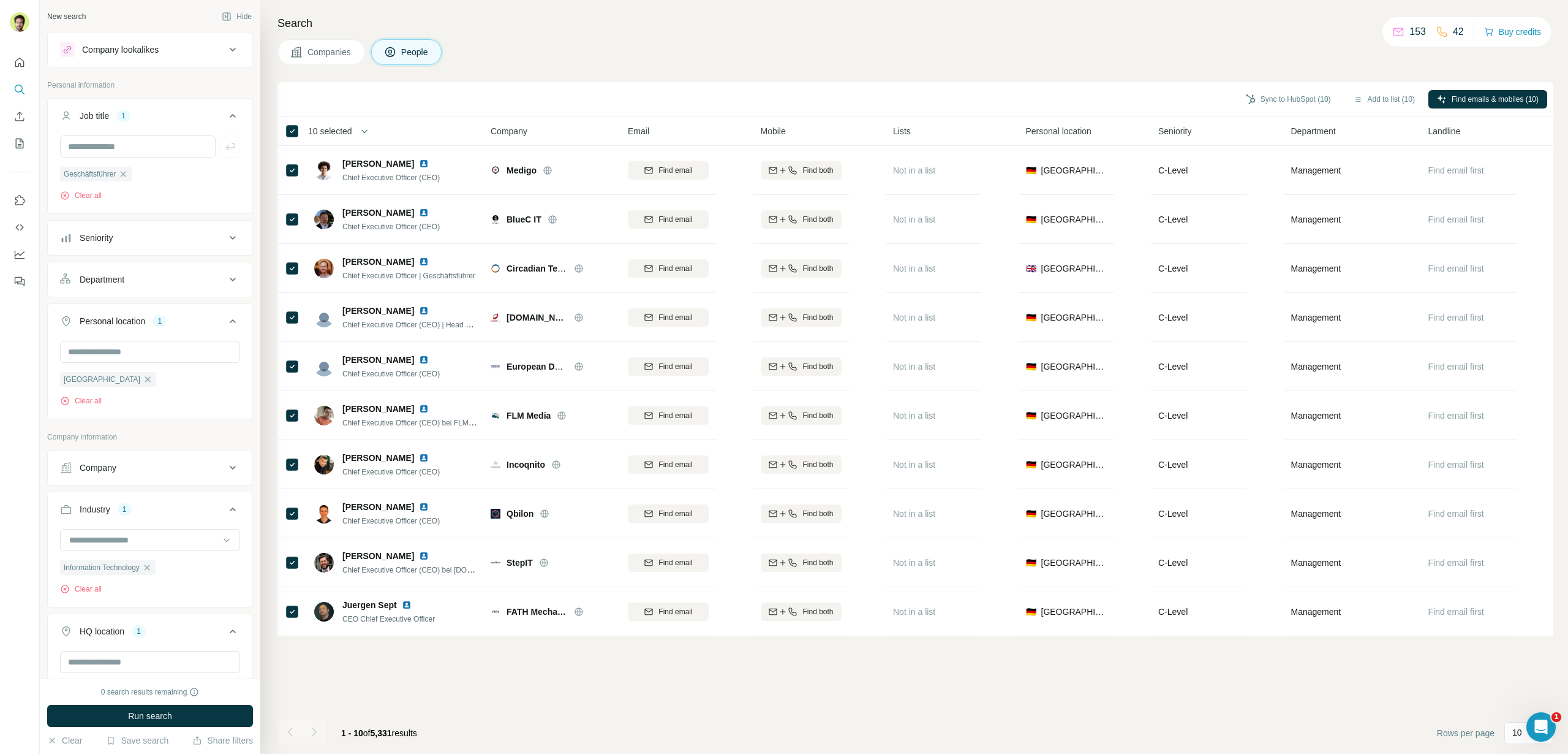
click at [310, 60] on button "Companies" at bounding box center [321, 52] width 88 height 25
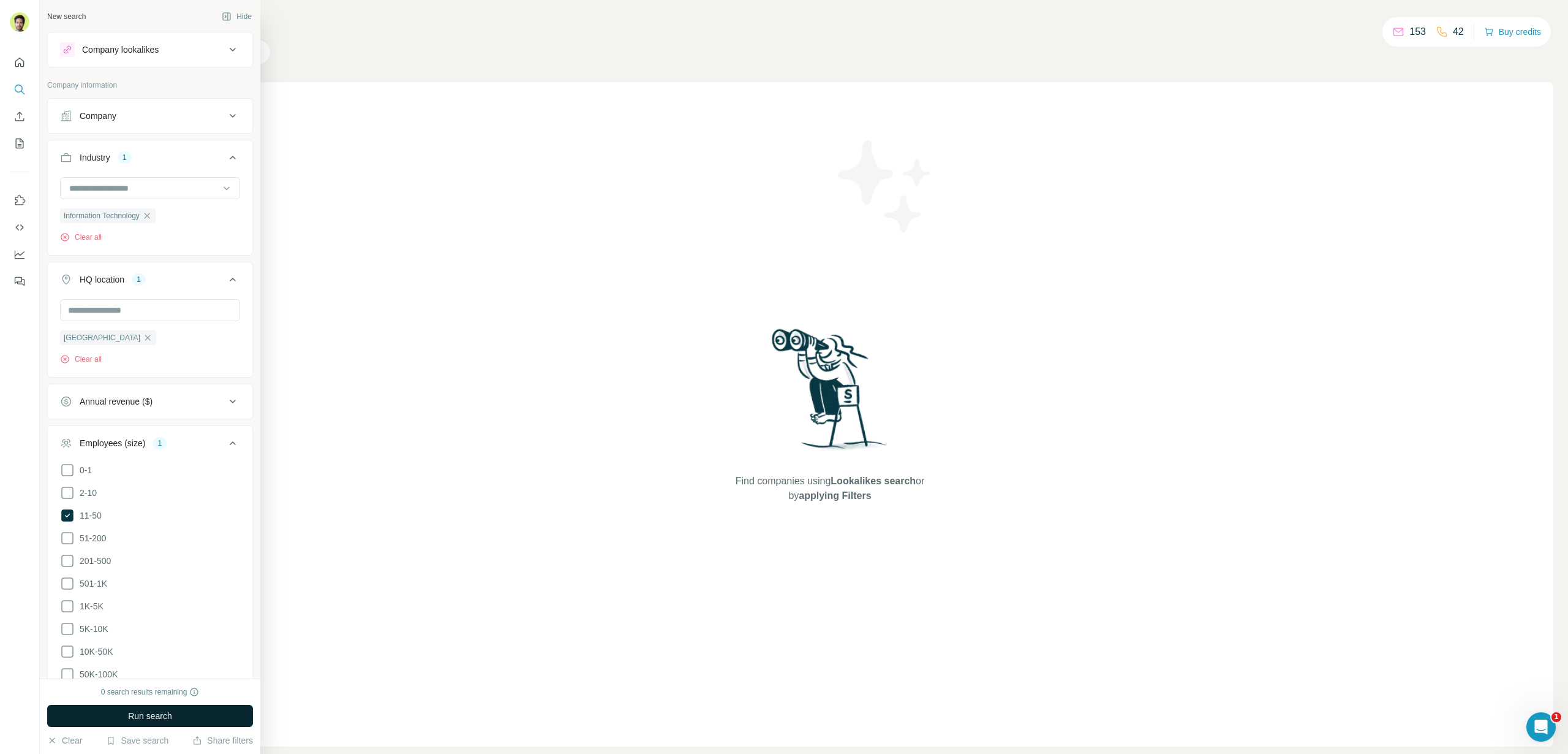
click at [152, 710] on span "Run search" at bounding box center [150, 715] width 44 height 12
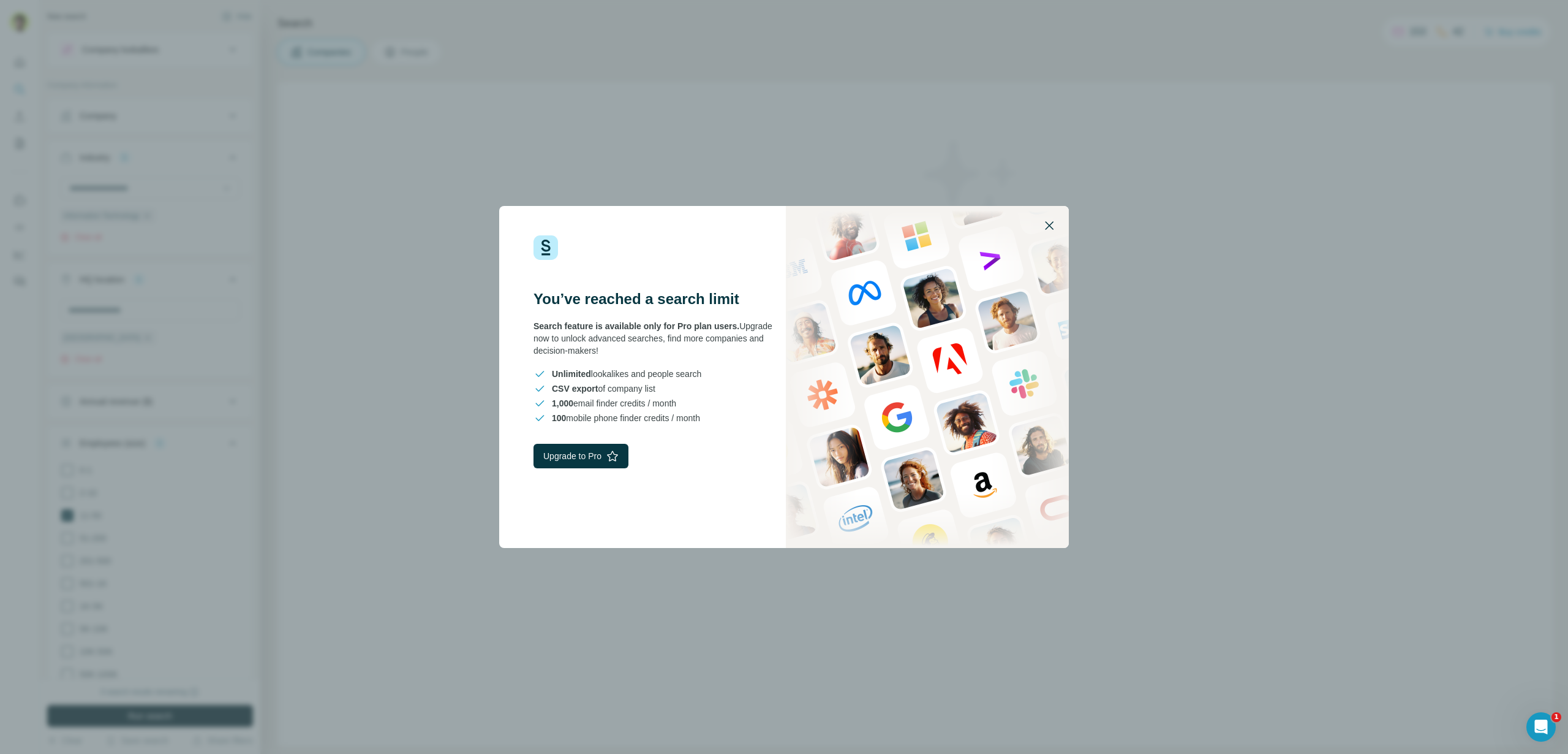
click at [1052, 221] on icon "button" at bounding box center [1048, 225] width 8 height 8
